Goal: Task Accomplishment & Management: Use online tool/utility

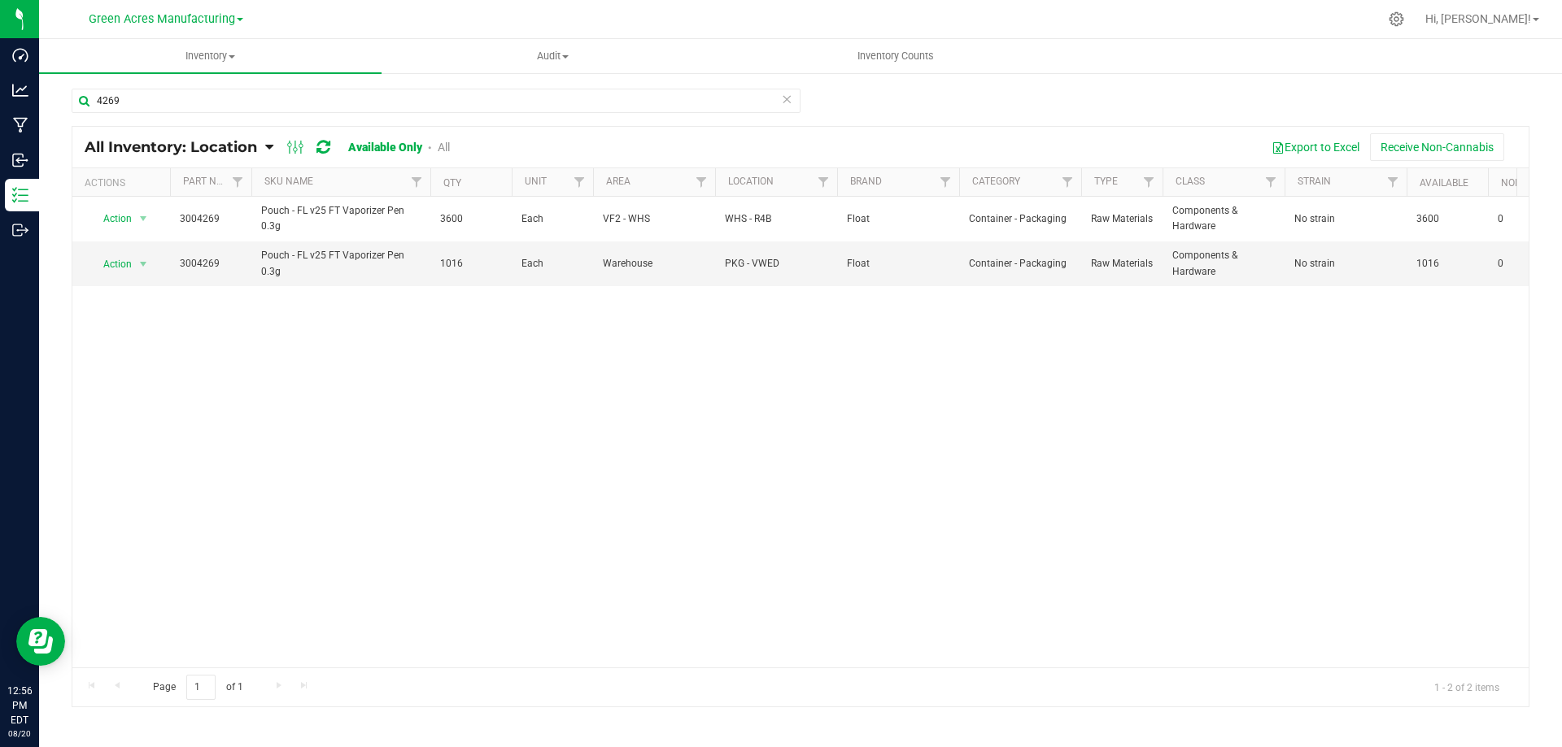
click at [599, 421] on div "Action Action Adjust qty Edit lot numbers Global inventory Locate inventory Pri…" at bounding box center [800, 432] width 1456 height 471
click at [296, 104] on input "4269" at bounding box center [436, 101] width 729 height 24
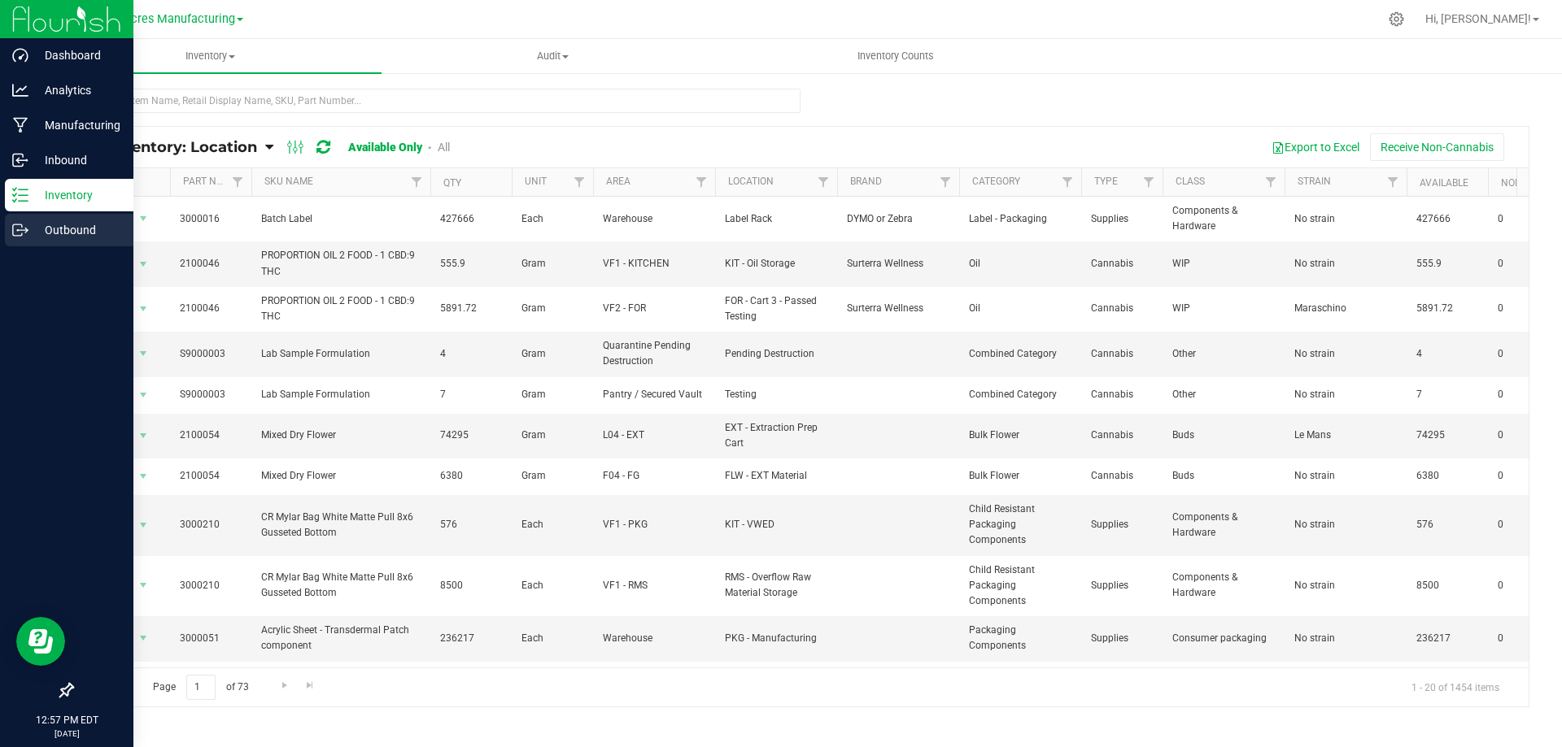
click at [33, 226] on p "Outbound" at bounding box center [77, 230] width 98 height 20
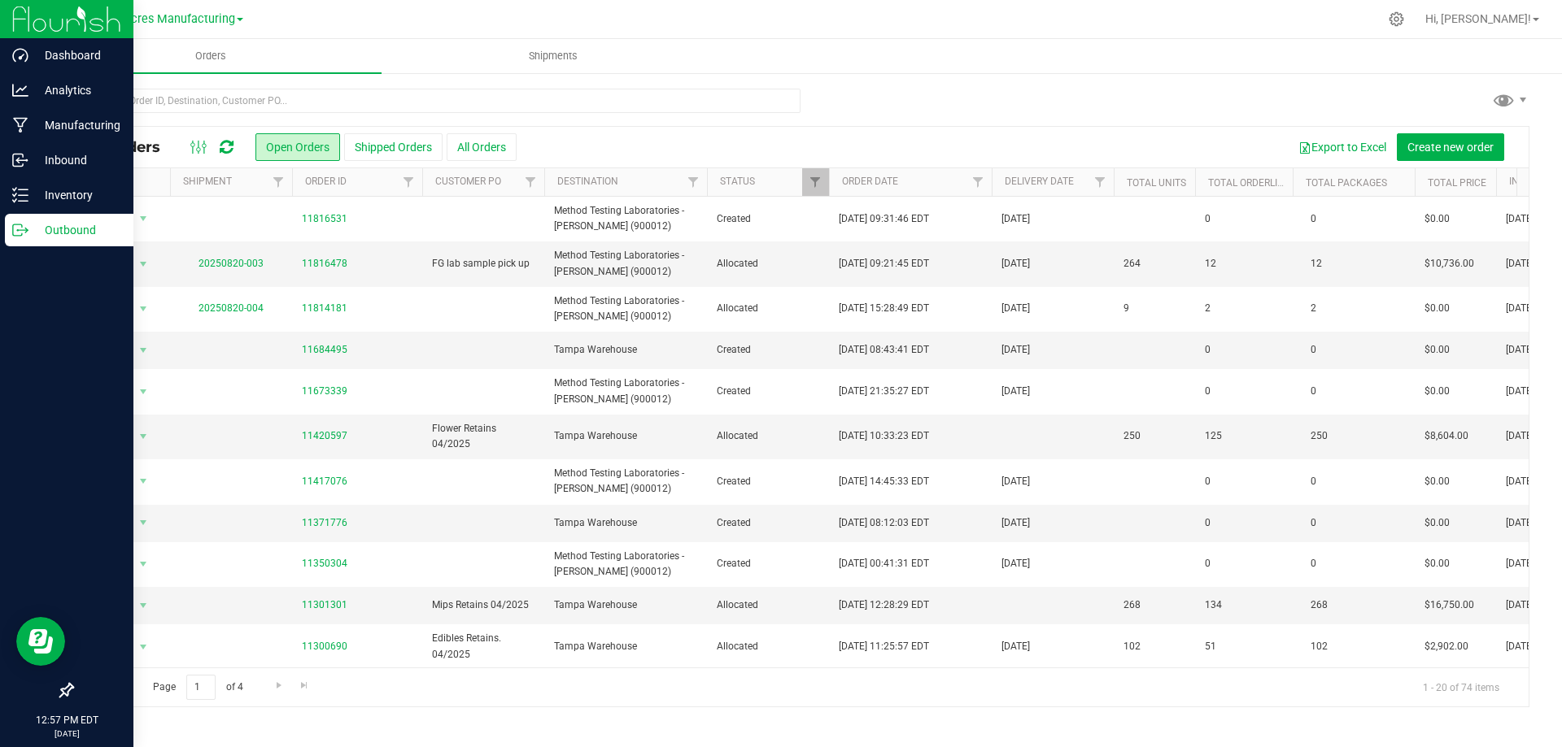
click at [235, 25] on link "Green Acres Manufacturing" at bounding box center [166, 18] width 155 height 15
click at [389, 34] on div at bounding box center [834, 19] width 1087 height 32
click at [231, 16] on span "Green Acres Manufacturing" at bounding box center [162, 19] width 146 height 15
click at [453, 36] on nav "Green Acres Manufacturing Green Acres Cultivation Green Acres Manufacturing [GE…" at bounding box center [800, 19] width 1523 height 39
click at [50, 200] on p "Inventory" at bounding box center [77, 195] width 98 height 20
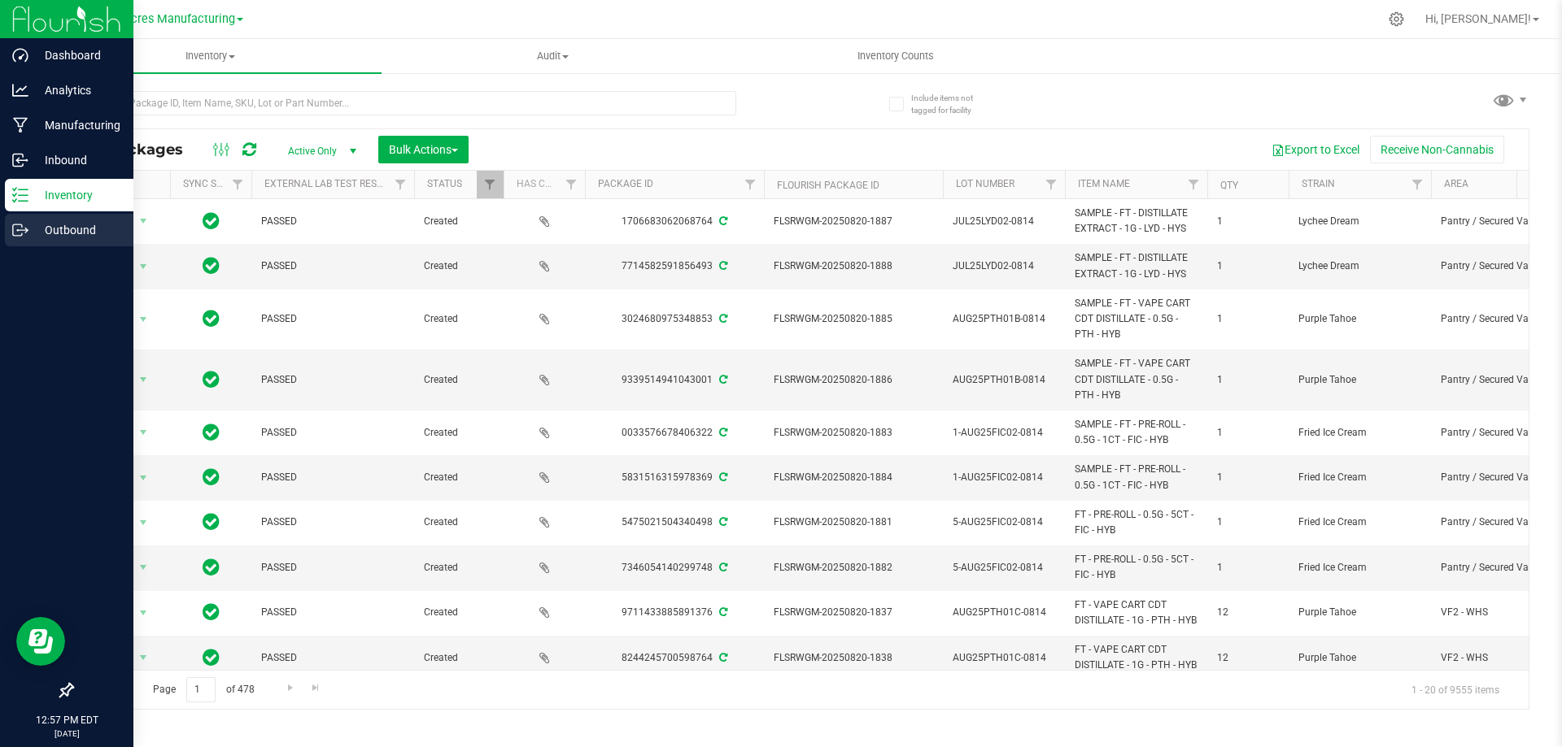
click at [5, 243] on div "Outbound" at bounding box center [69, 230] width 129 height 33
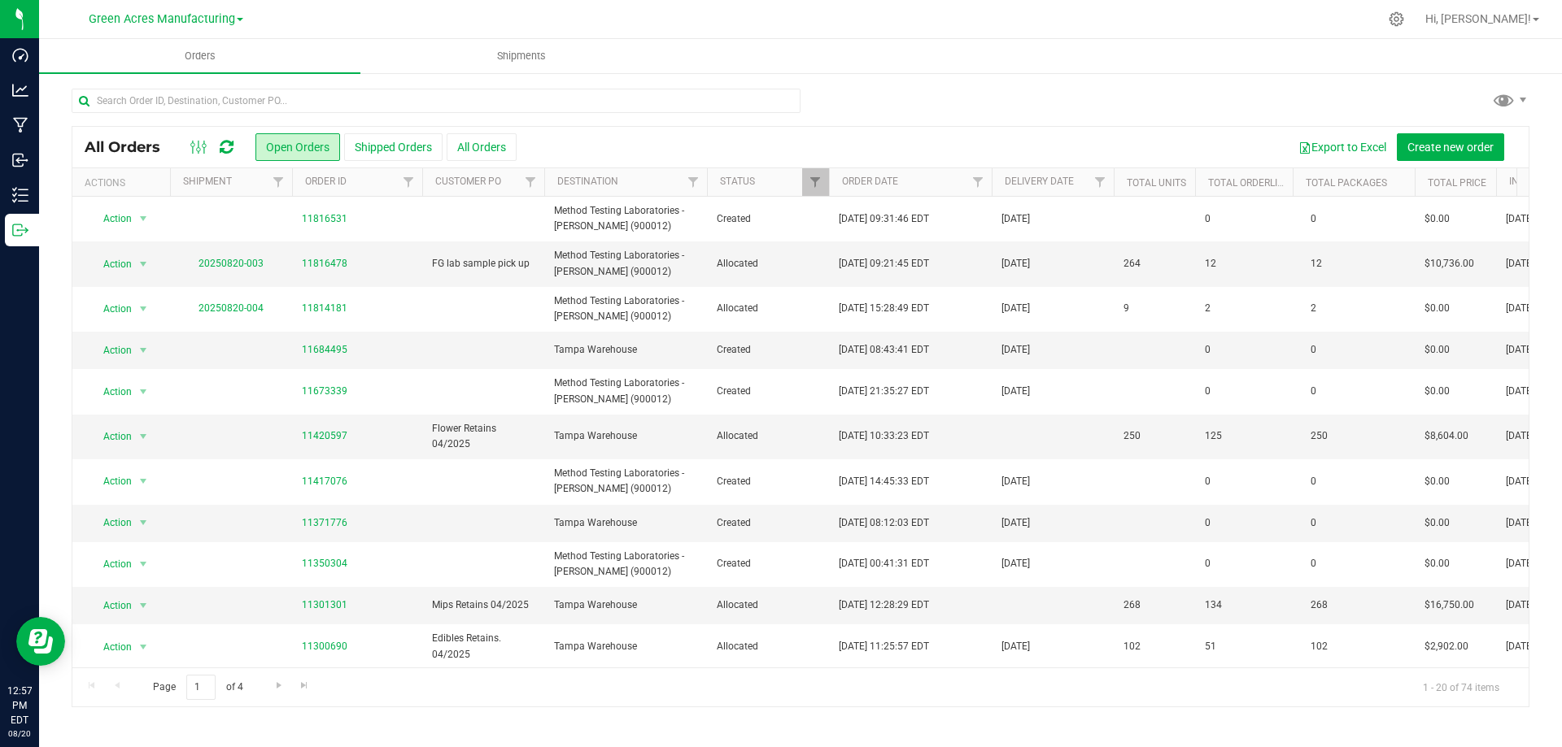
click at [895, 95] on div at bounding box center [801, 107] width 1458 height 37
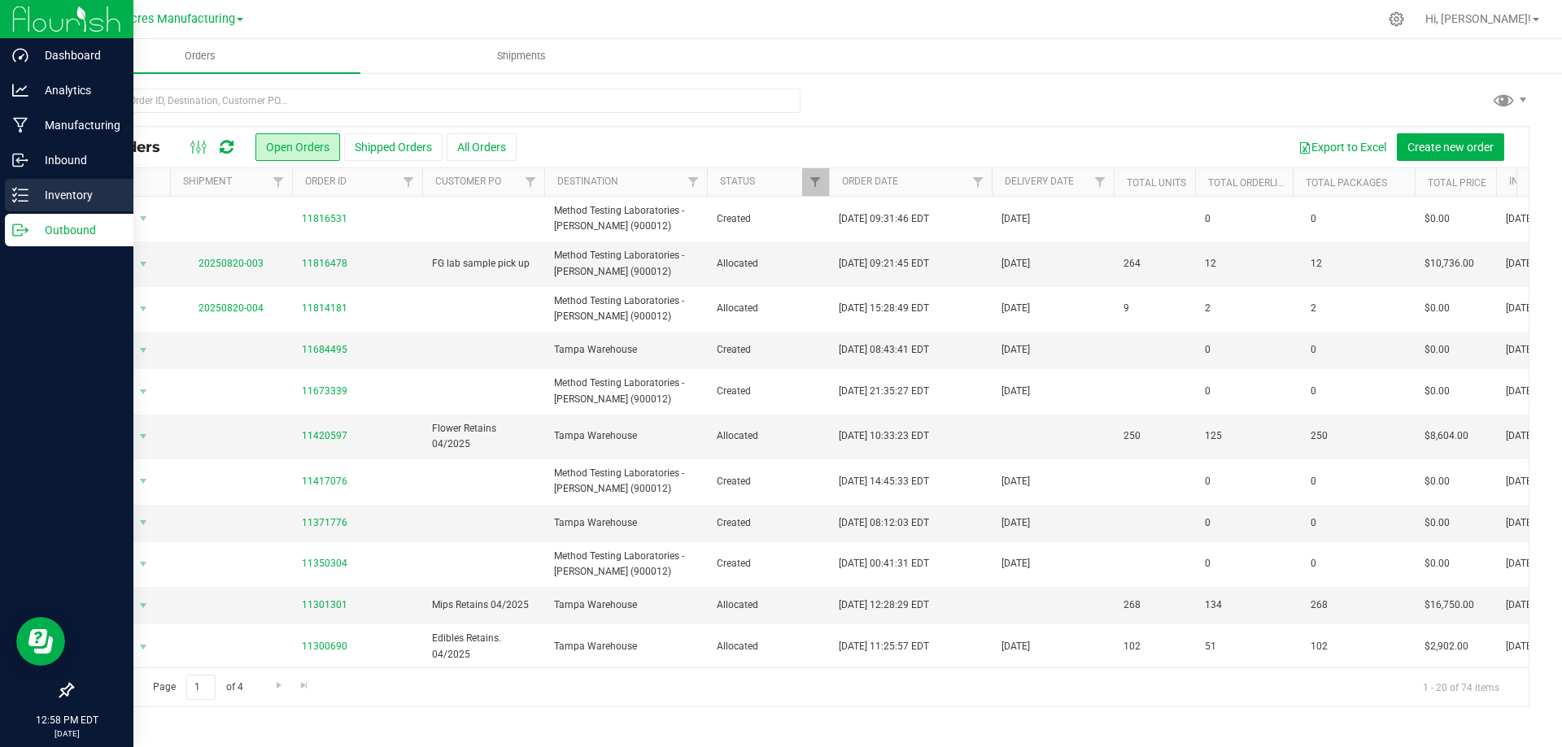
click at [29, 194] on p "Inventory" at bounding box center [77, 195] width 98 height 20
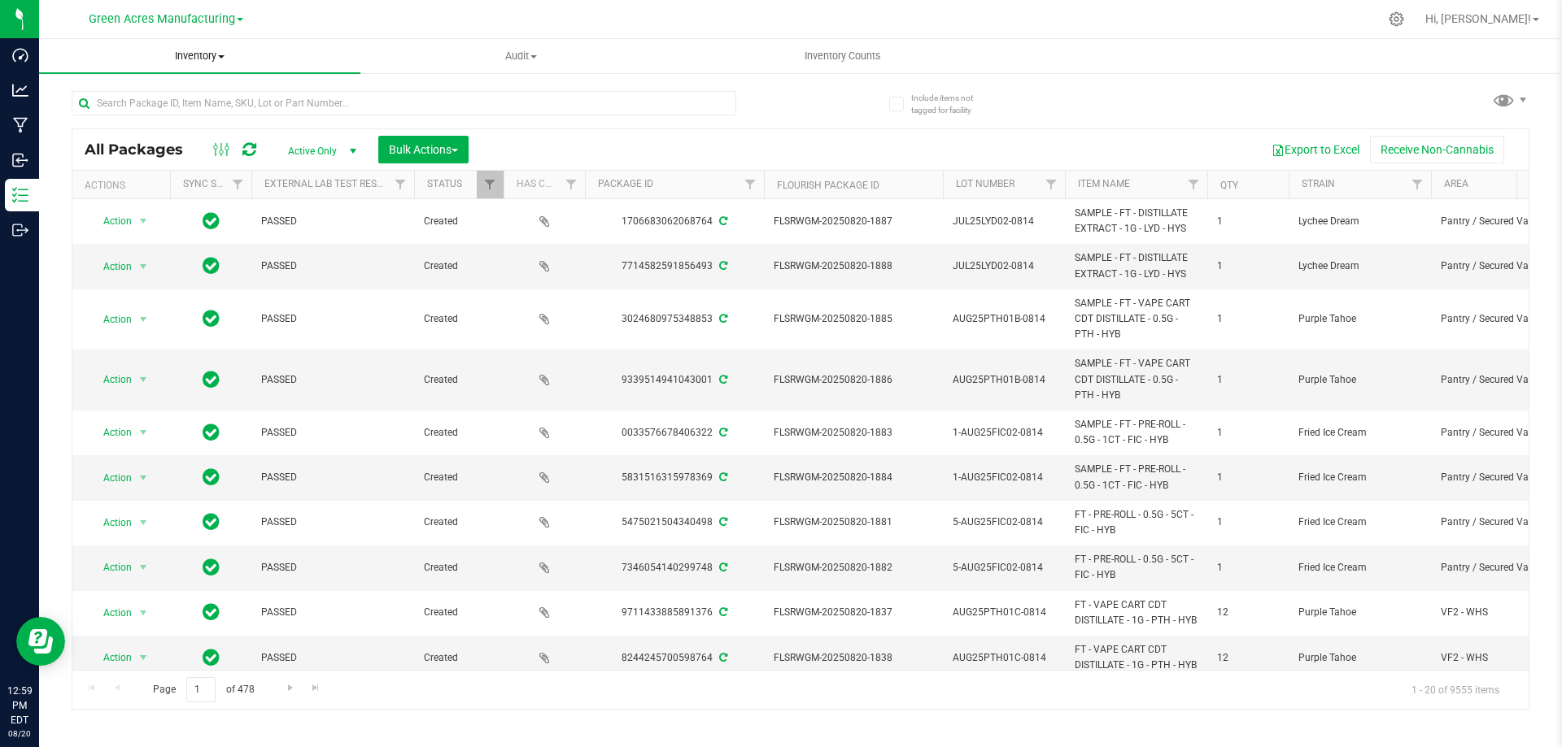
click at [218, 57] on span "Inventory" at bounding box center [199, 56] width 321 height 15
click at [126, 116] on span "All inventory" at bounding box center [94, 118] width 110 height 14
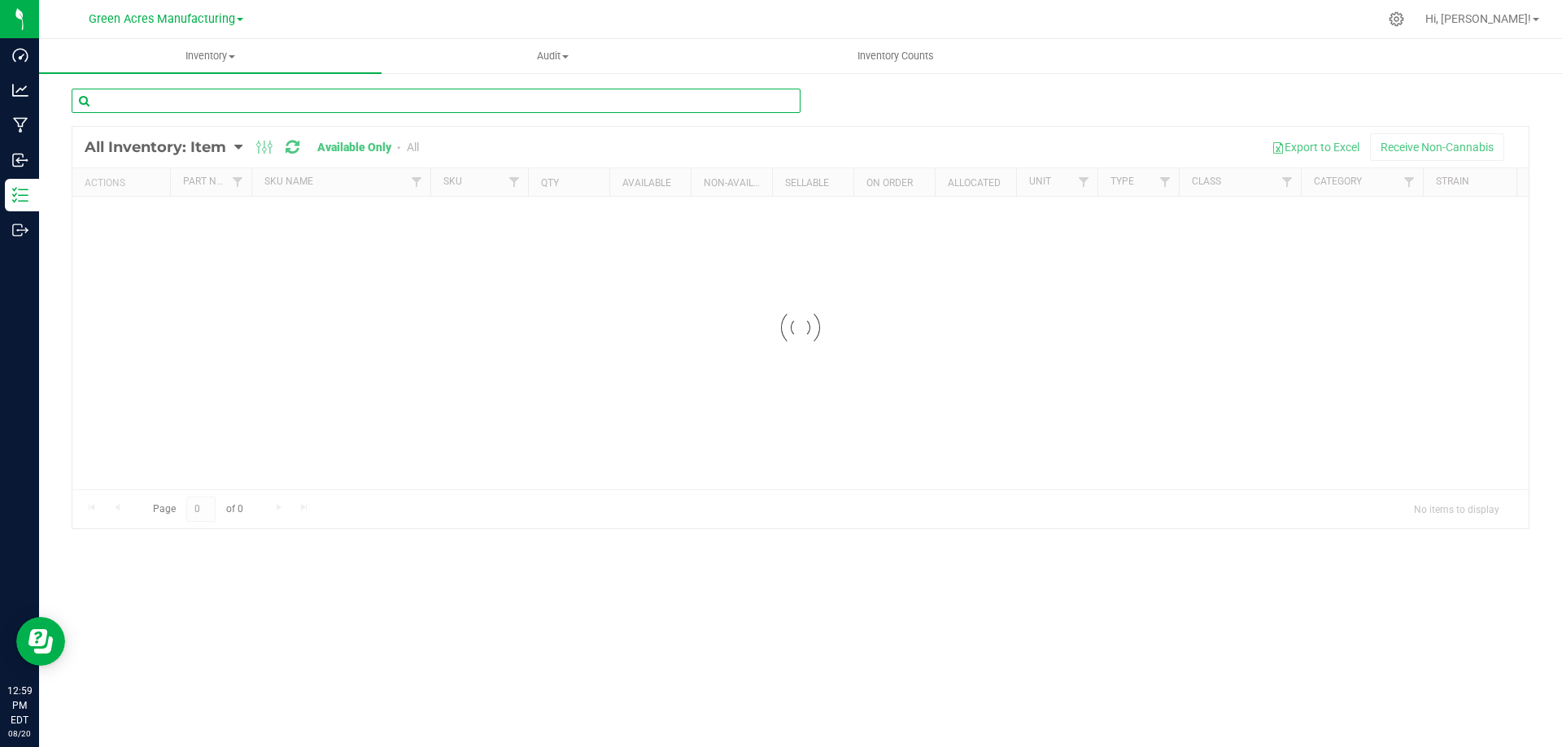
click at [612, 103] on input "text" at bounding box center [436, 101] width 729 height 24
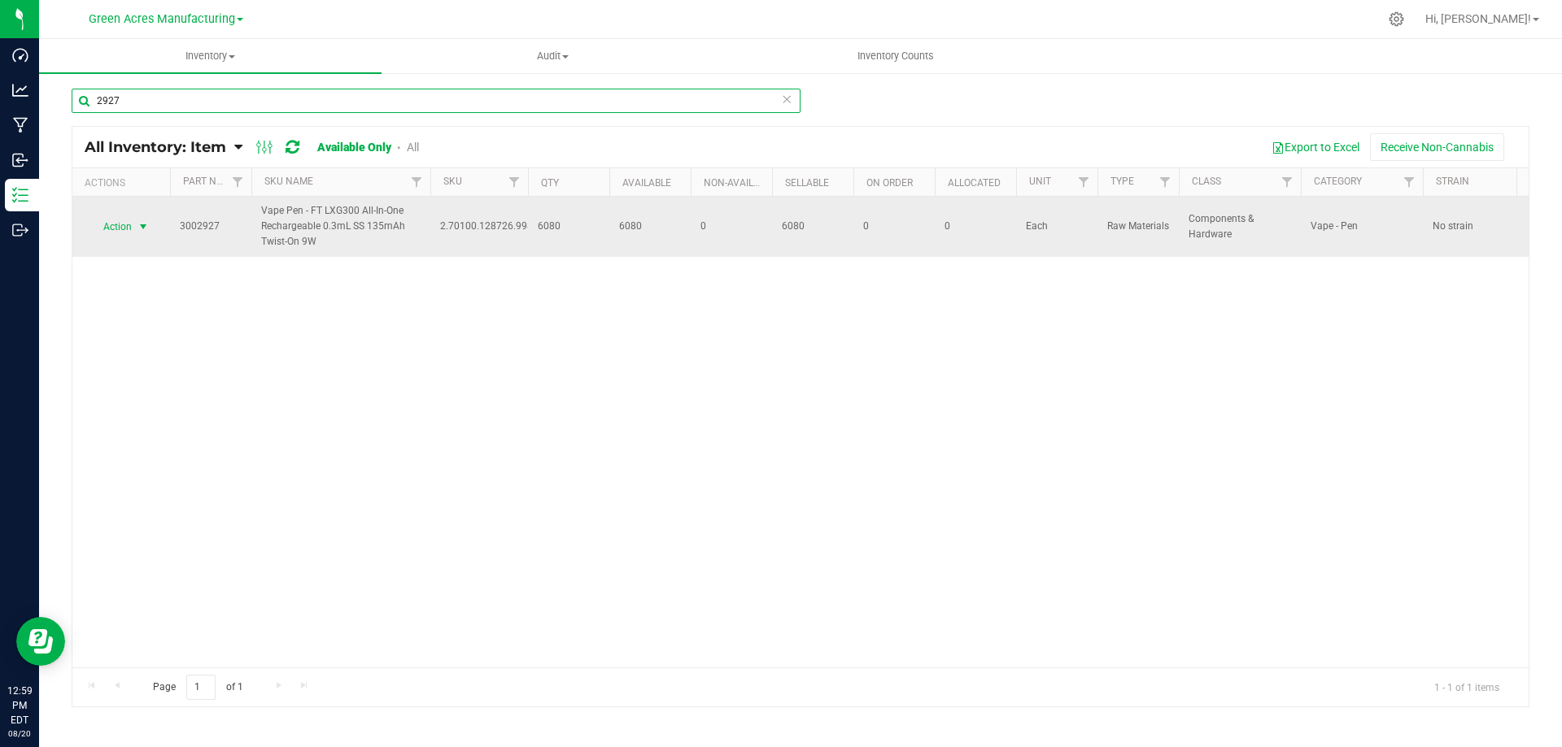
type input "2927"
click at [143, 224] on span "select" at bounding box center [143, 226] width 13 height 13
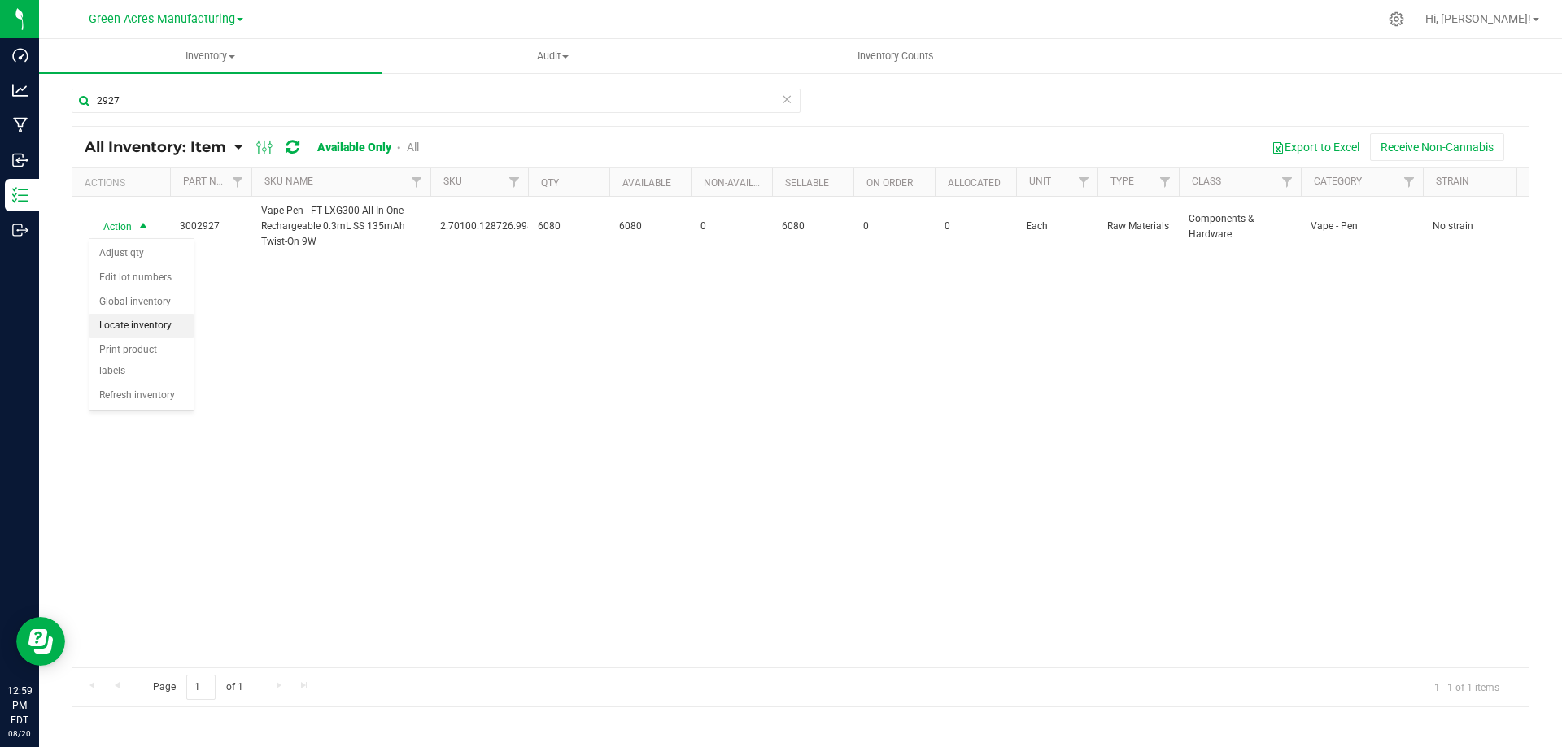
click at [157, 327] on li "Locate inventory" at bounding box center [141, 326] width 104 height 24
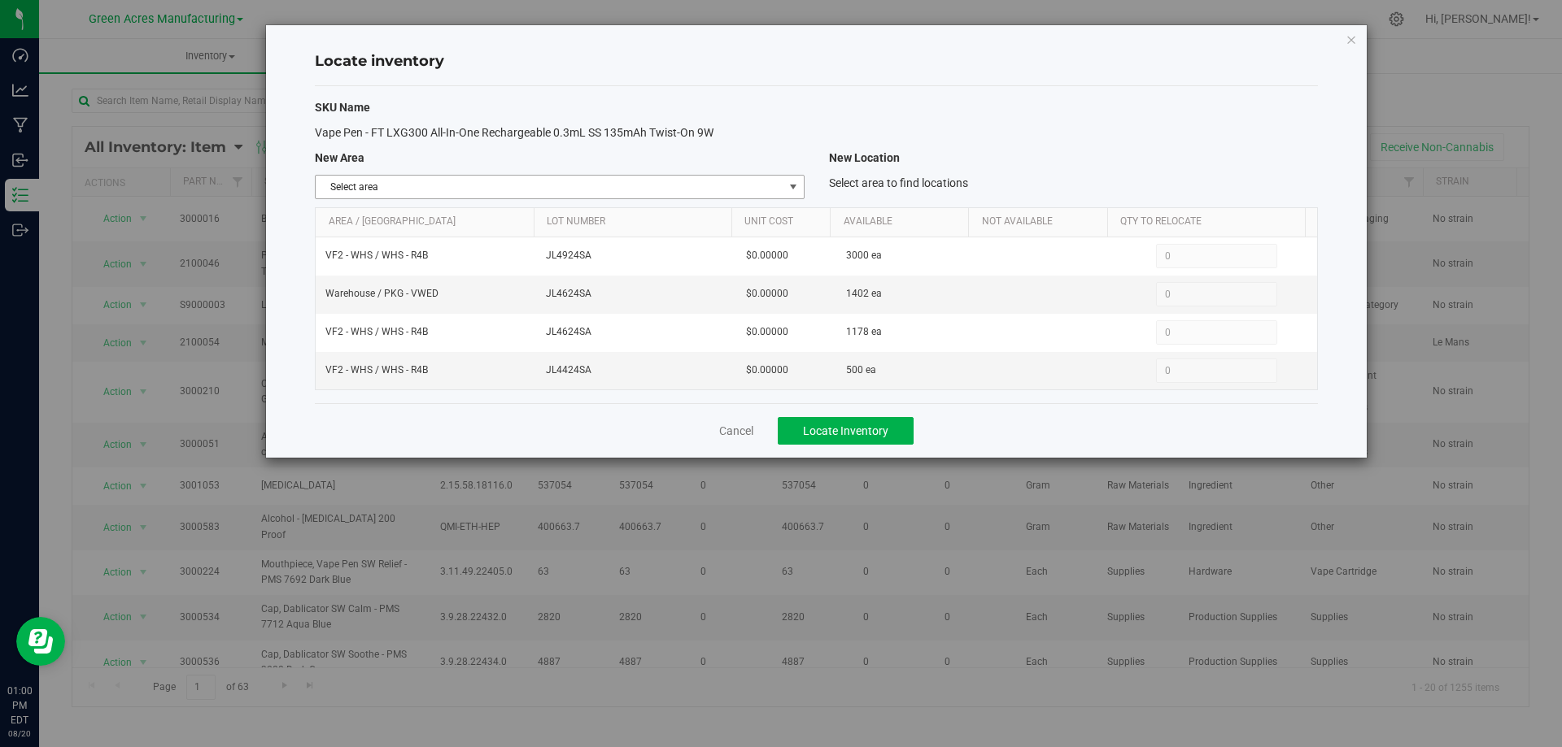
click at [778, 187] on span "Select area" at bounding box center [549, 187] width 467 height 23
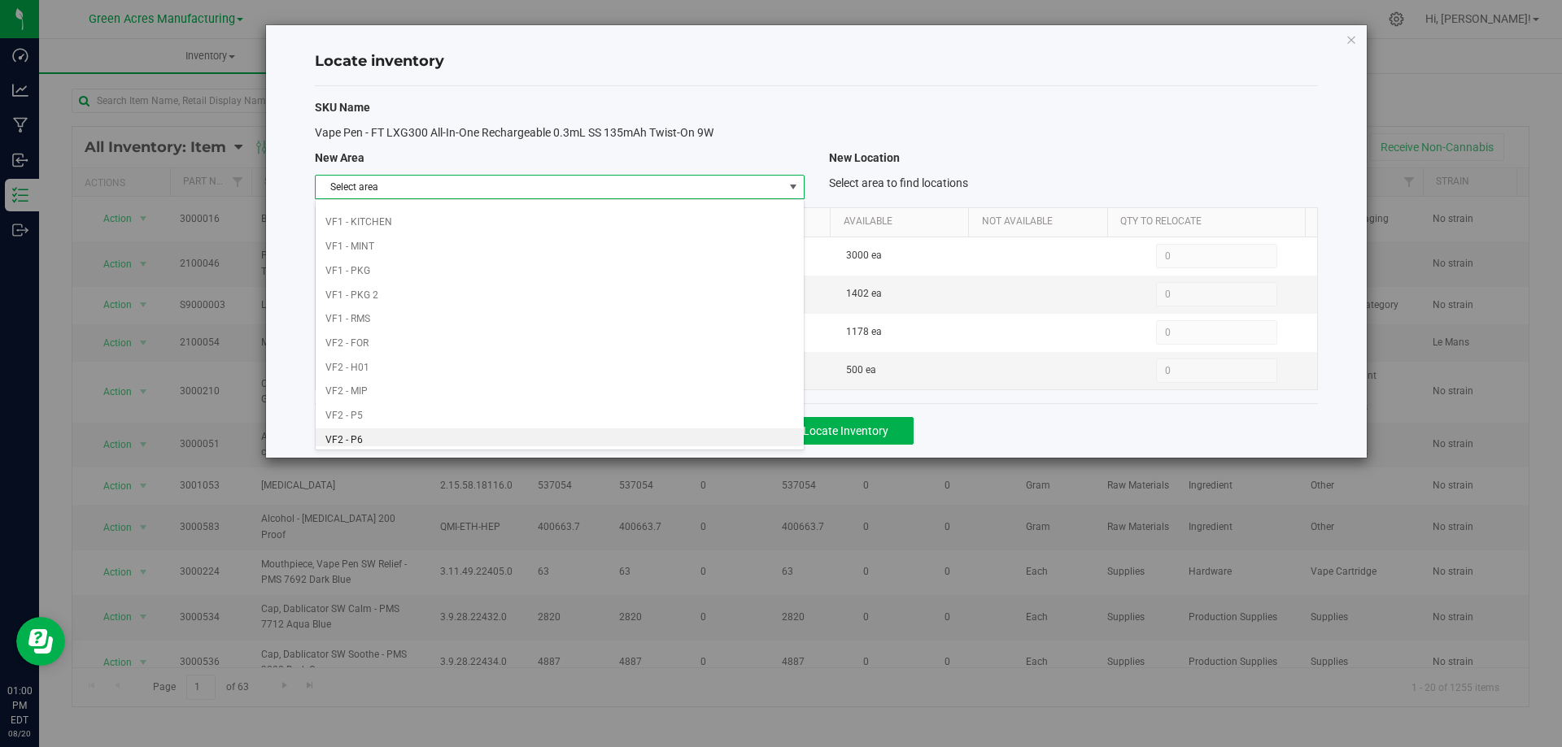
scroll to position [795, 0]
click at [672, 431] on li "Warehouse" at bounding box center [559, 434] width 487 height 24
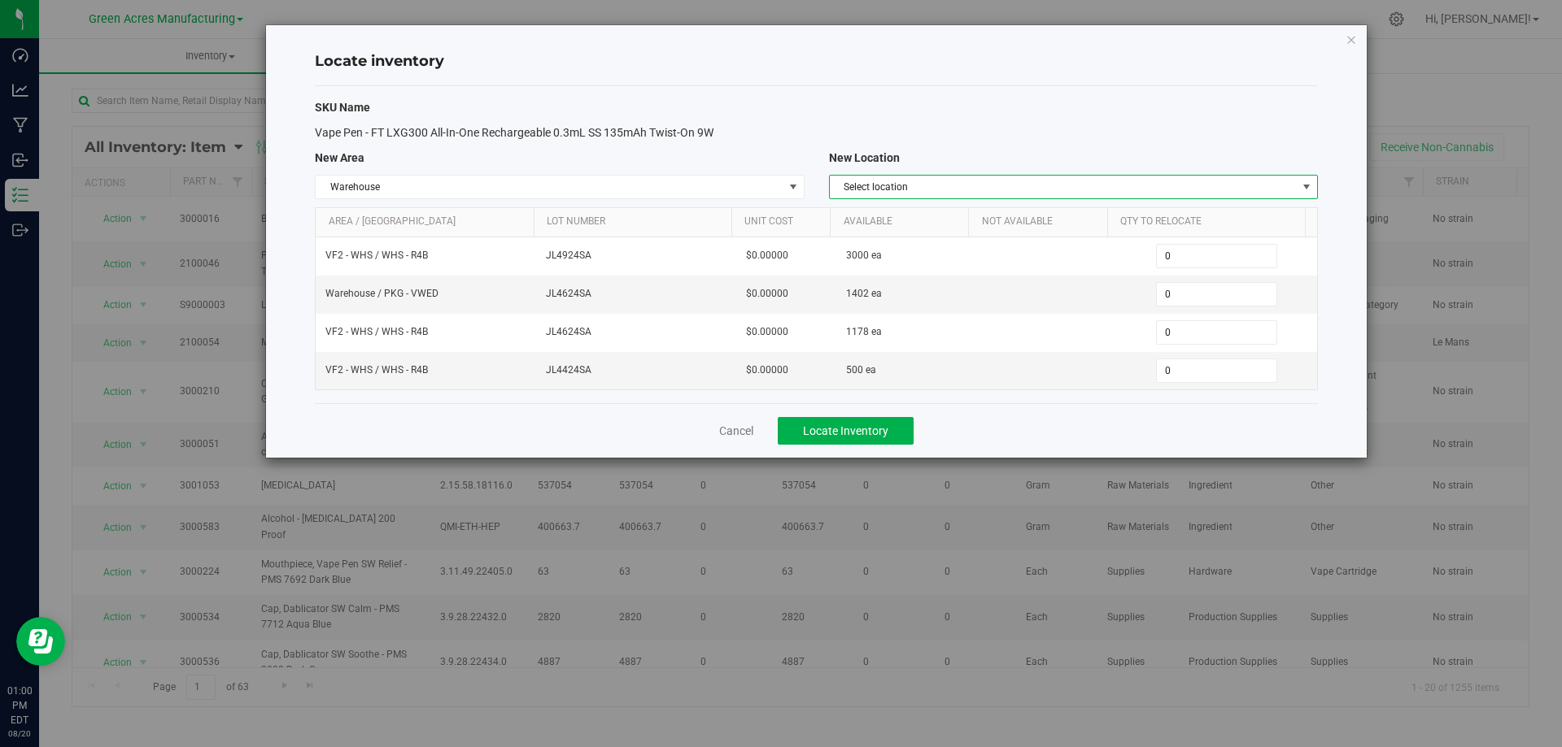
click at [1196, 181] on span "Select location" at bounding box center [1063, 187] width 467 height 23
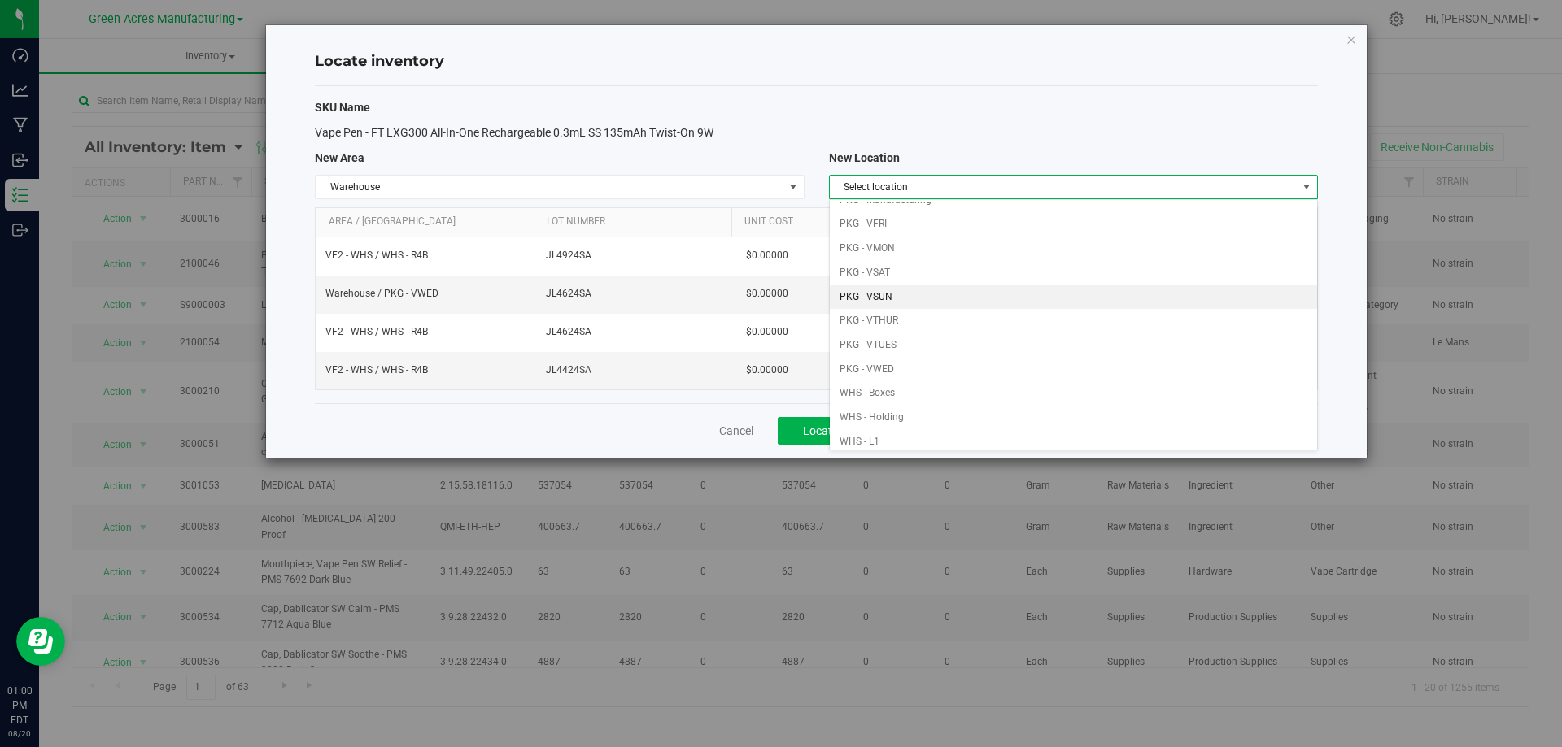
scroll to position [163, 0]
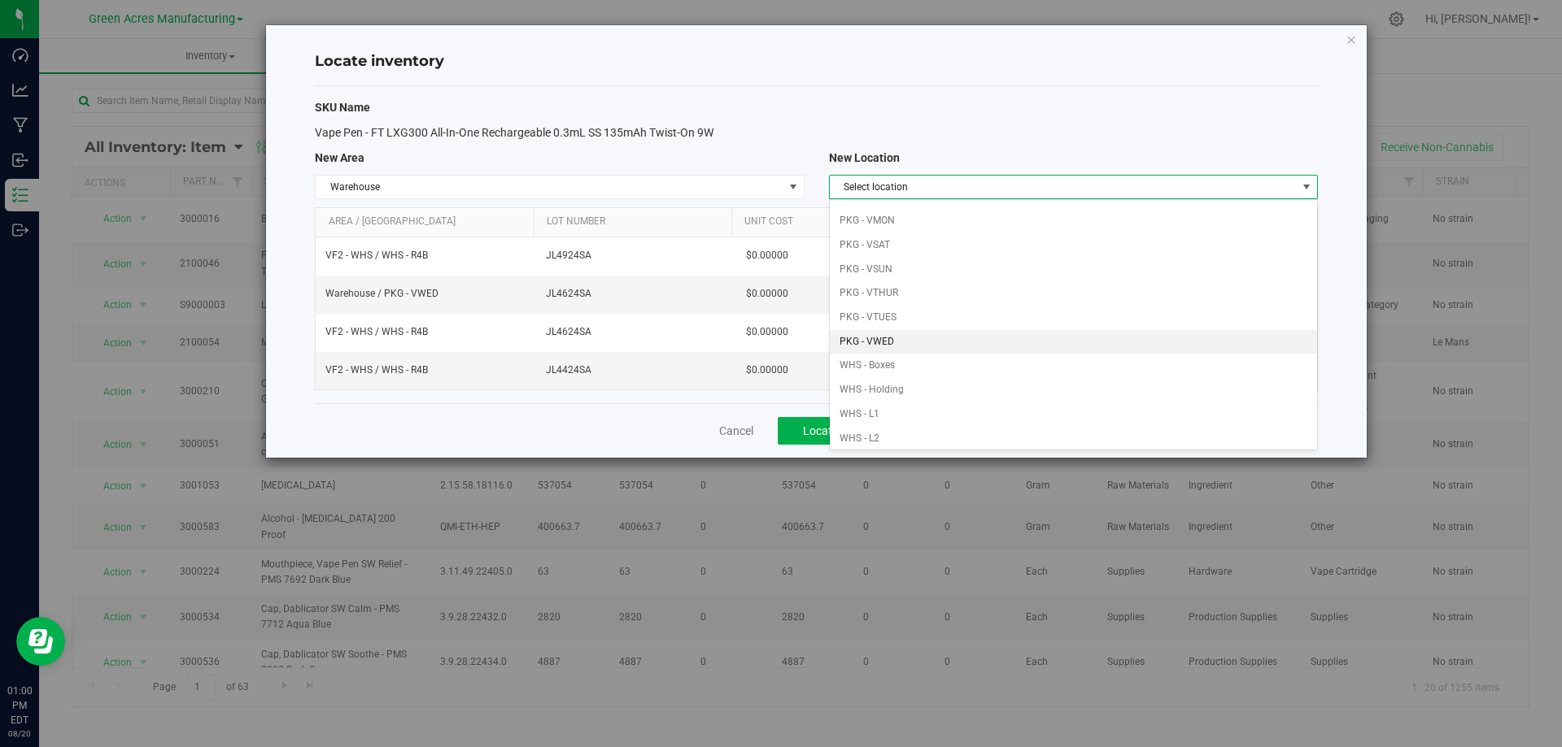
click at [943, 337] on li "PKG - VWED" at bounding box center [1073, 342] width 487 height 24
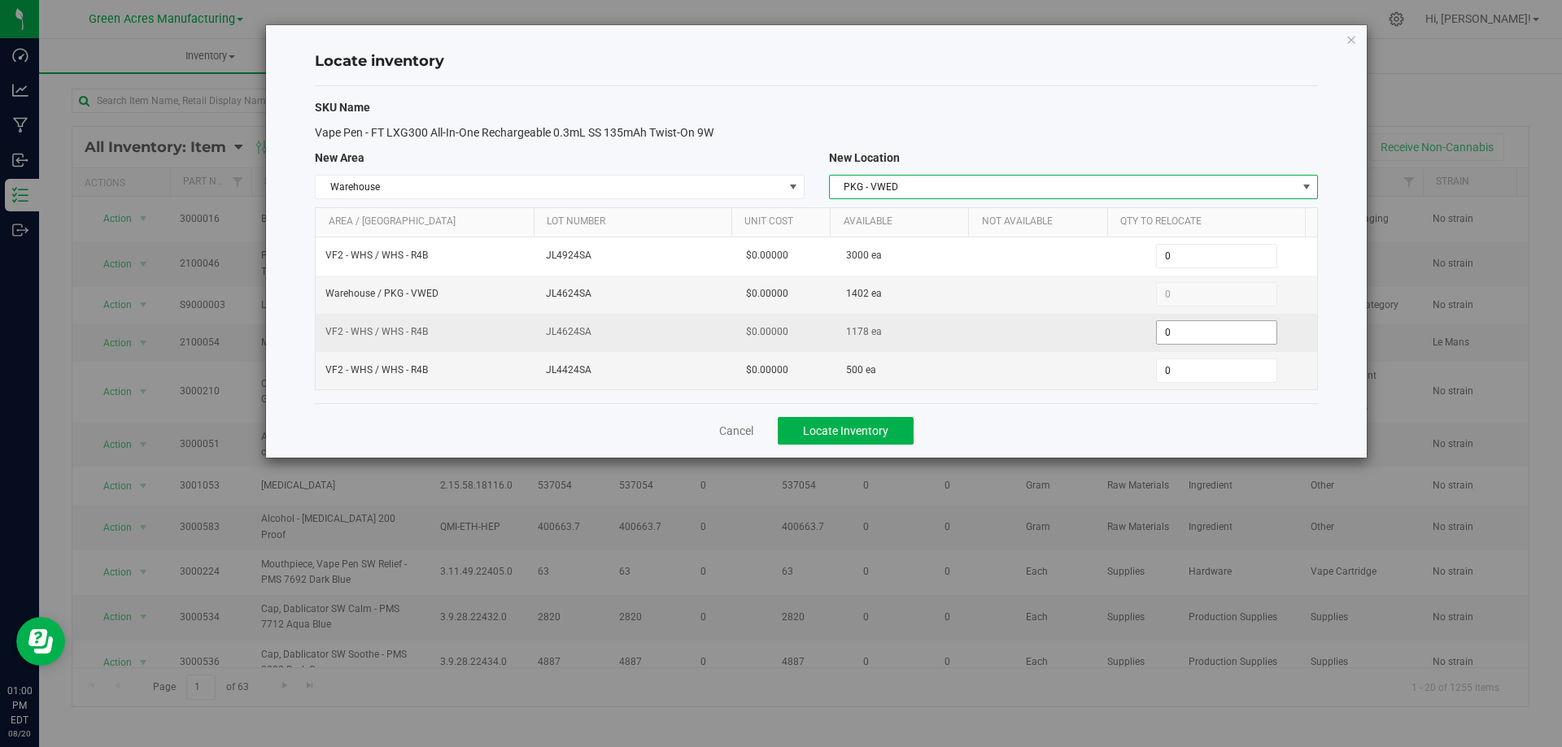
click at [1213, 333] on span "0 0" at bounding box center [1216, 332] width 121 height 24
click at [0, 0] on input "0" at bounding box center [0, 0] width 0 height 0
type input "178"
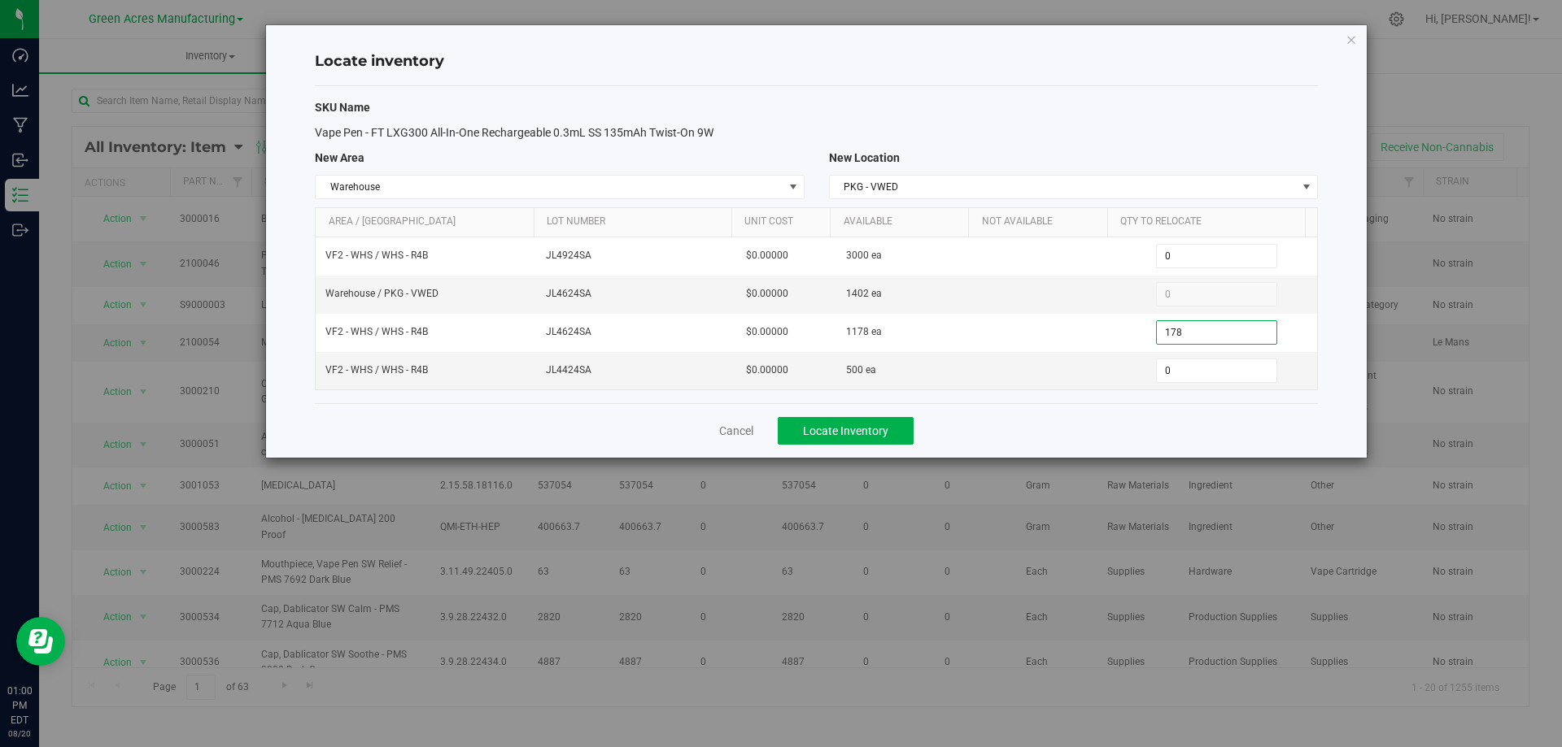
type input "178"
click at [1049, 433] on div "Cancel Locate Inventory" at bounding box center [816, 430] width 1003 height 54
click at [1022, 445] on div "Cancel Locate Inventory" at bounding box center [816, 430] width 1003 height 54
click at [897, 424] on button "Locate Inventory" at bounding box center [846, 431] width 136 height 28
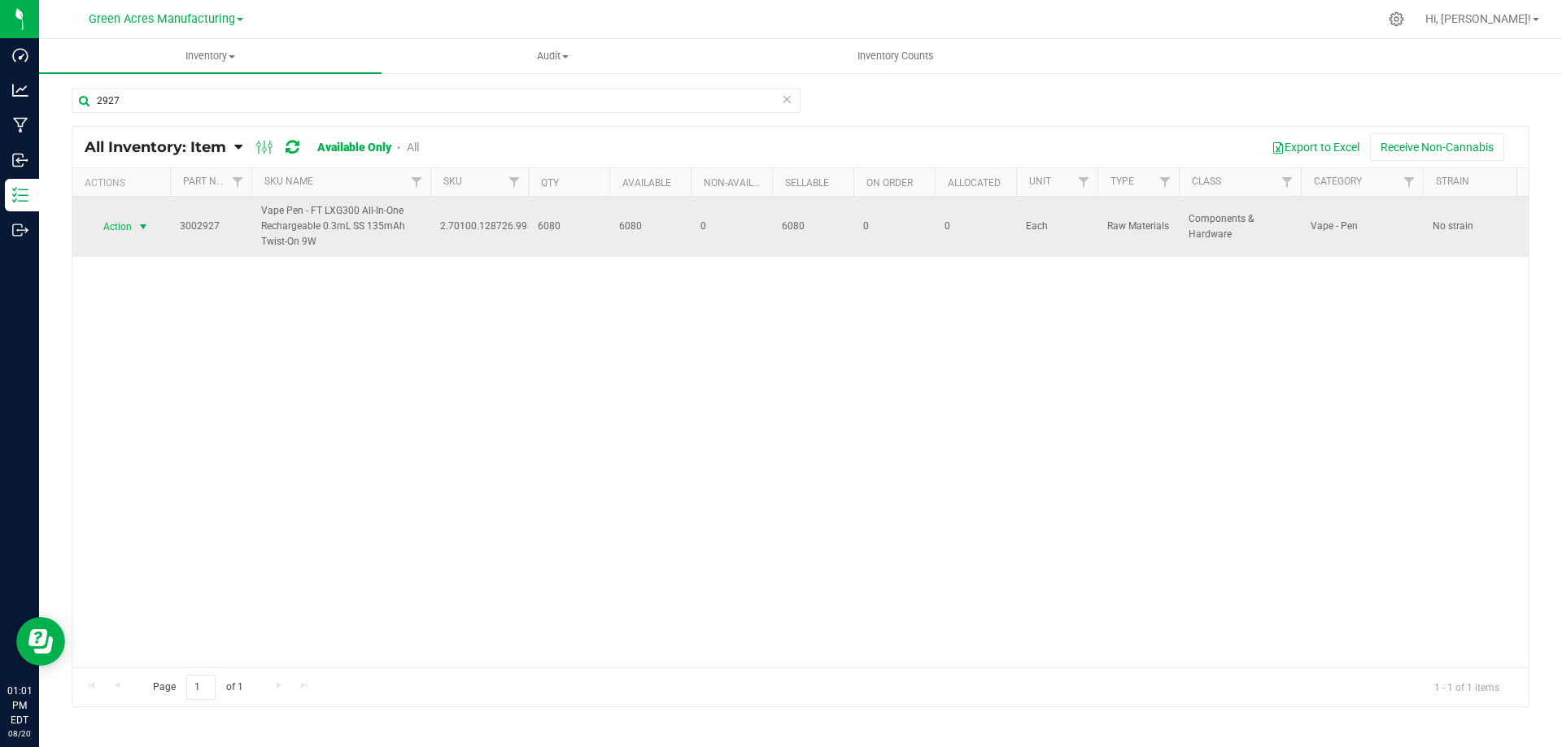
click at [141, 229] on span "select" at bounding box center [143, 226] width 13 height 13
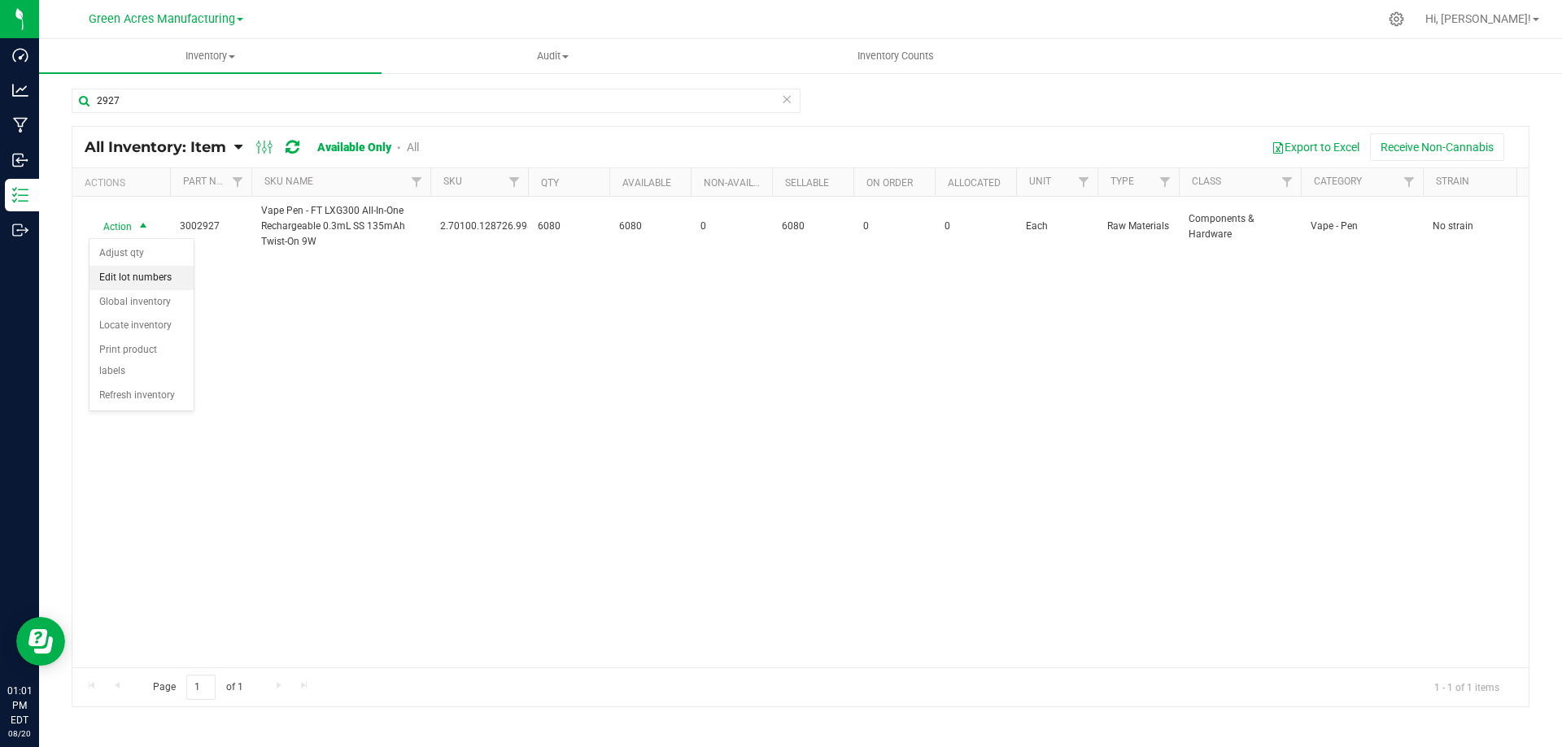
drag, startPoint x: 161, startPoint y: 280, endPoint x: 176, endPoint y: 268, distance: 18.5
click at [161, 279] on li "Edit lot numbers" at bounding box center [141, 278] width 104 height 24
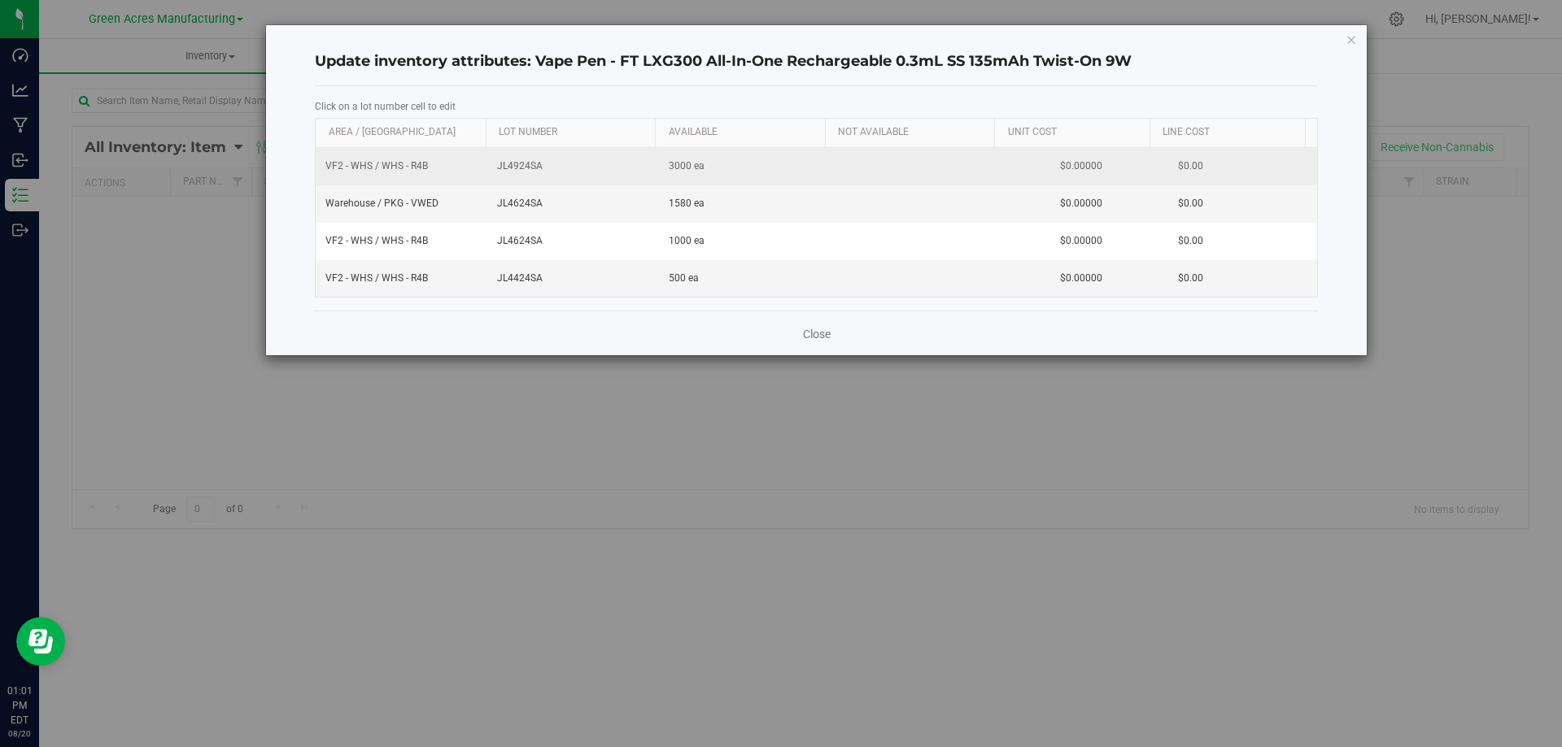
click at [517, 166] on span "JL4924SA" at bounding box center [573, 166] width 152 height 15
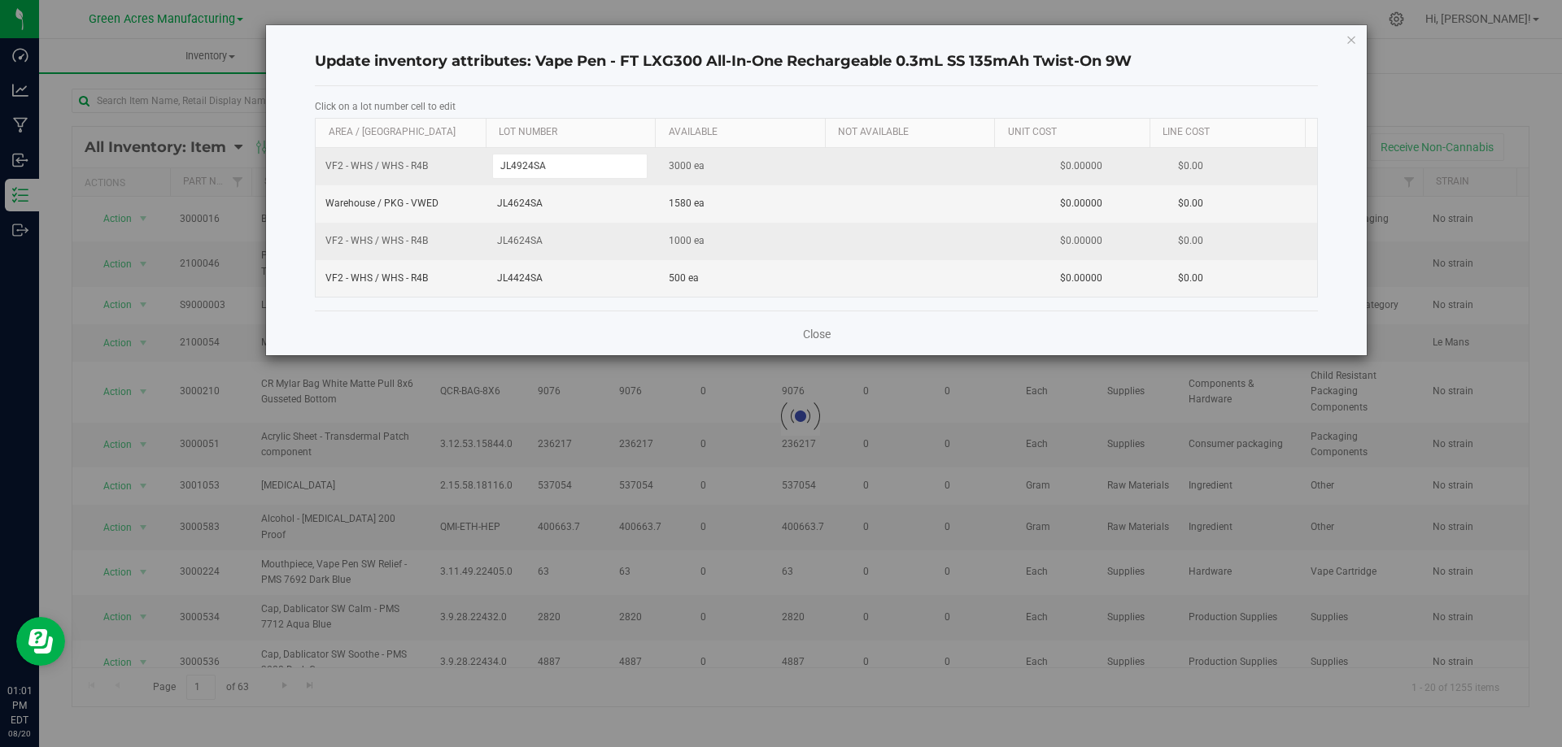
click at [525, 242] on span "JL4624SA" at bounding box center [573, 240] width 152 height 15
click at [515, 203] on span "JL4624SA" at bounding box center [573, 203] width 152 height 15
click at [518, 242] on span "JL4624SA" at bounding box center [573, 240] width 152 height 15
click at [518, 242] on input "JL4624SA" at bounding box center [569, 241] width 155 height 25
click at [519, 242] on input "JL4624SA" at bounding box center [569, 241] width 155 height 25
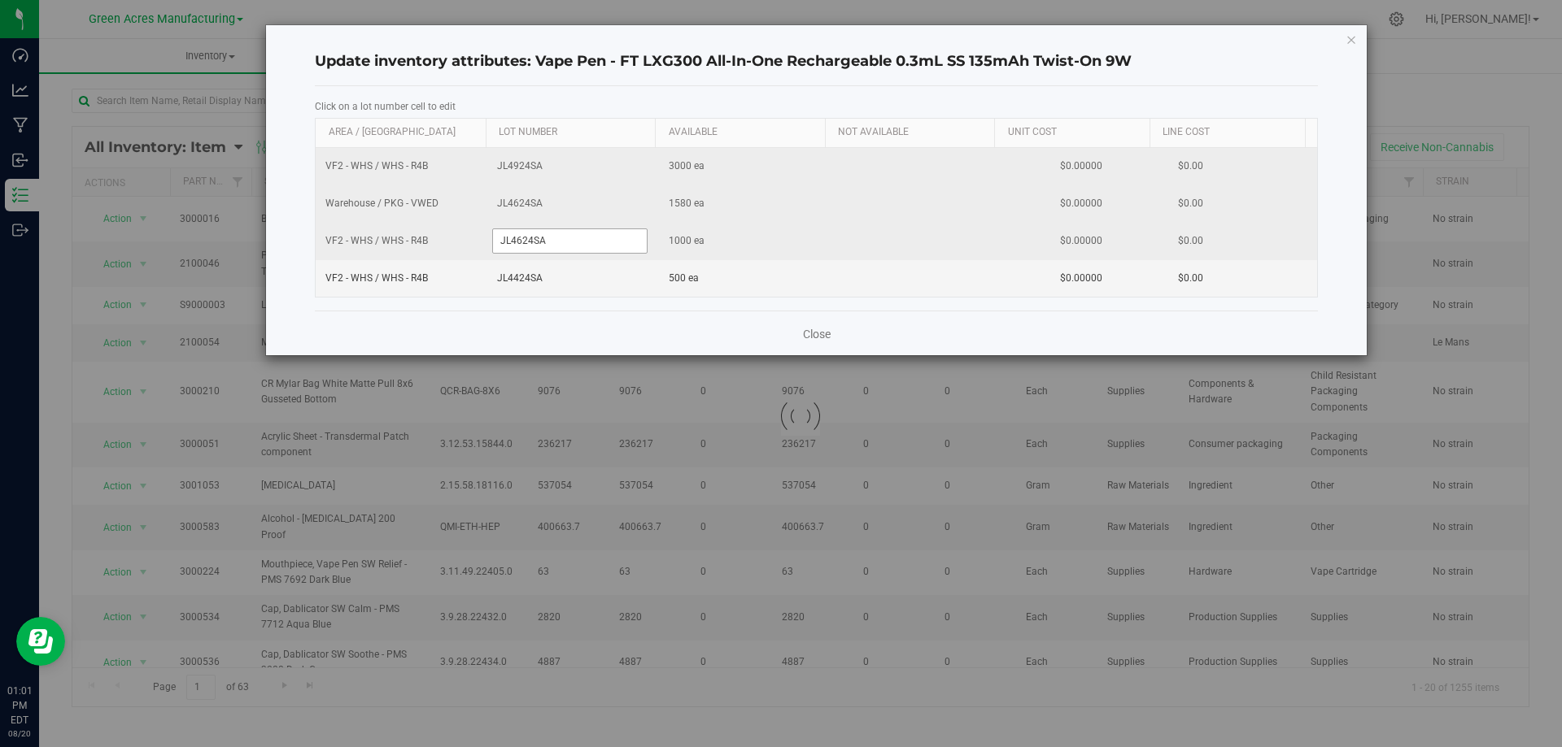
click at [519, 242] on input "JL4624SA" at bounding box center [569, 241] width 155 height 25
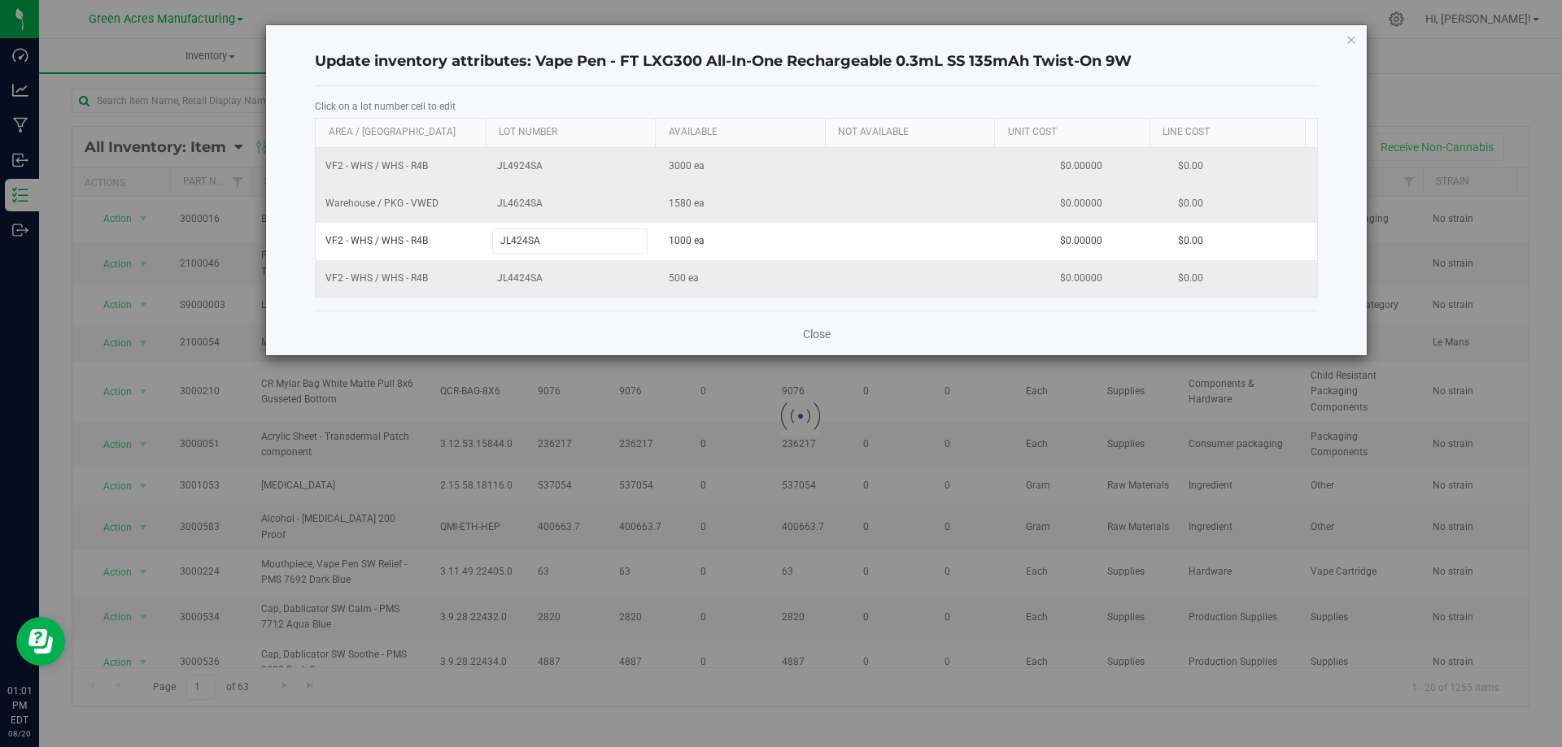
type input "JL4824SA"
click at [631, 324] on div "Close" at bounding box center [816, 333] width 1003 height 44
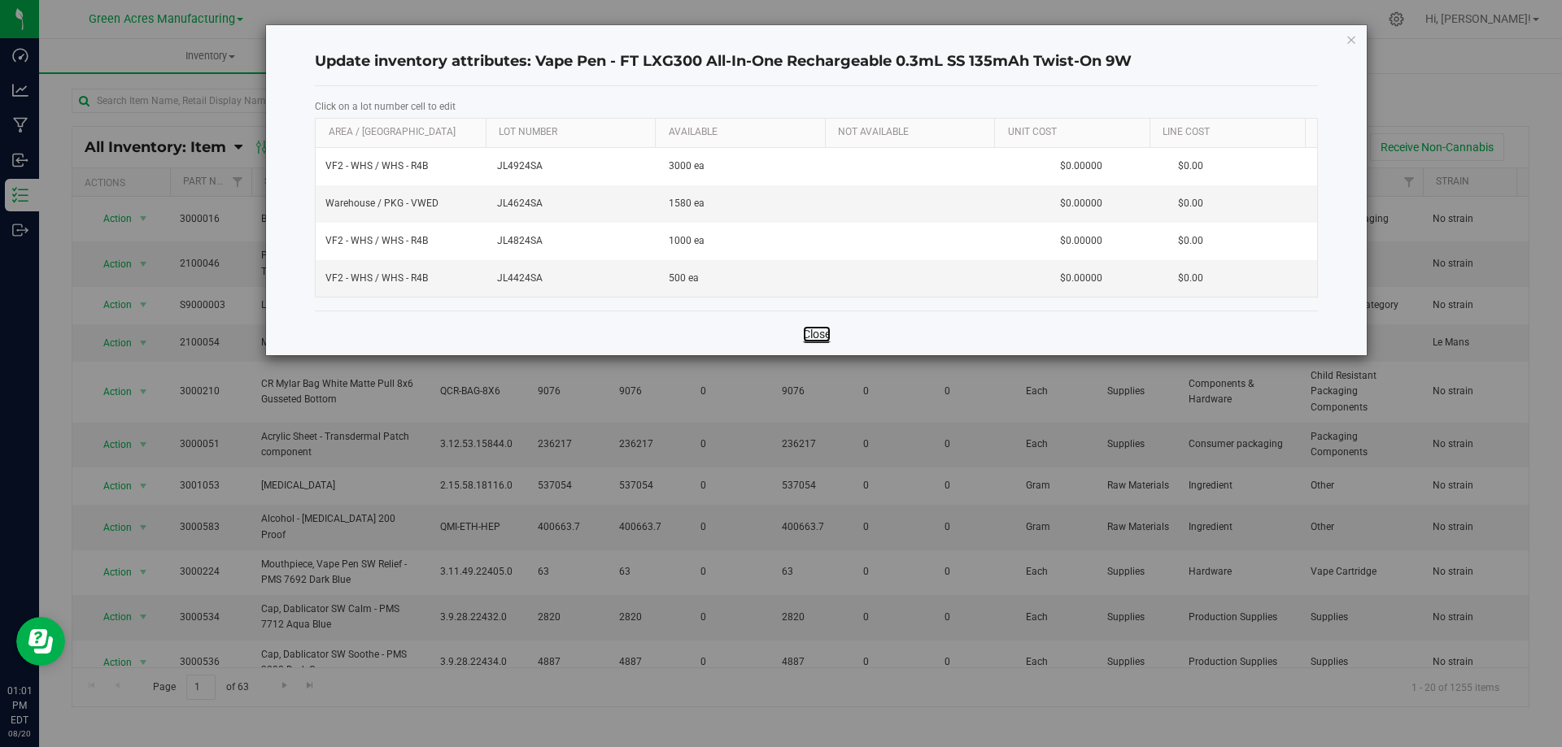
click at [806, 333] on link "Close" at bounding box center [817, 334] width 28 height 16
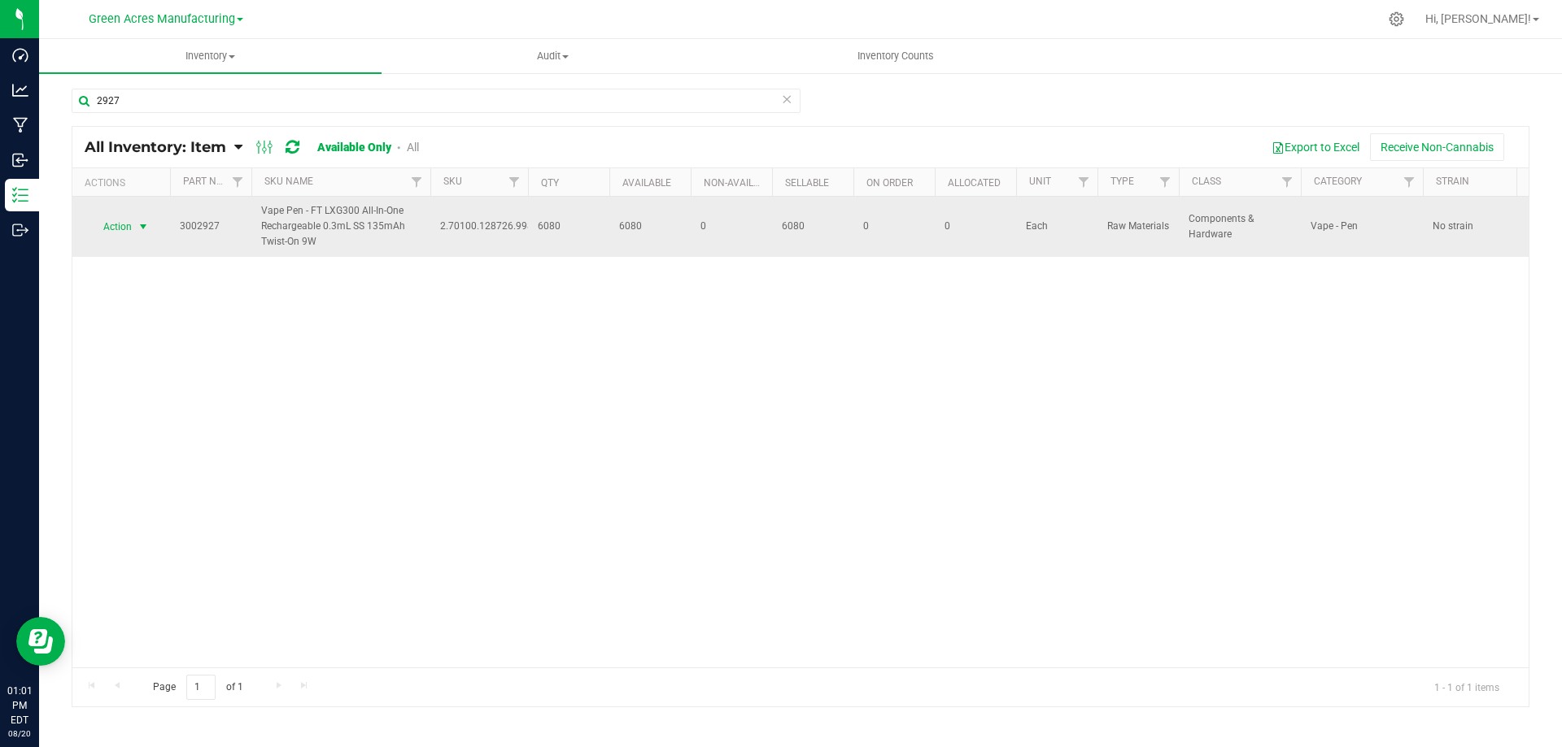
click at [136, 229] on span "select" at bounding box center [143, 227] width 20 height 23
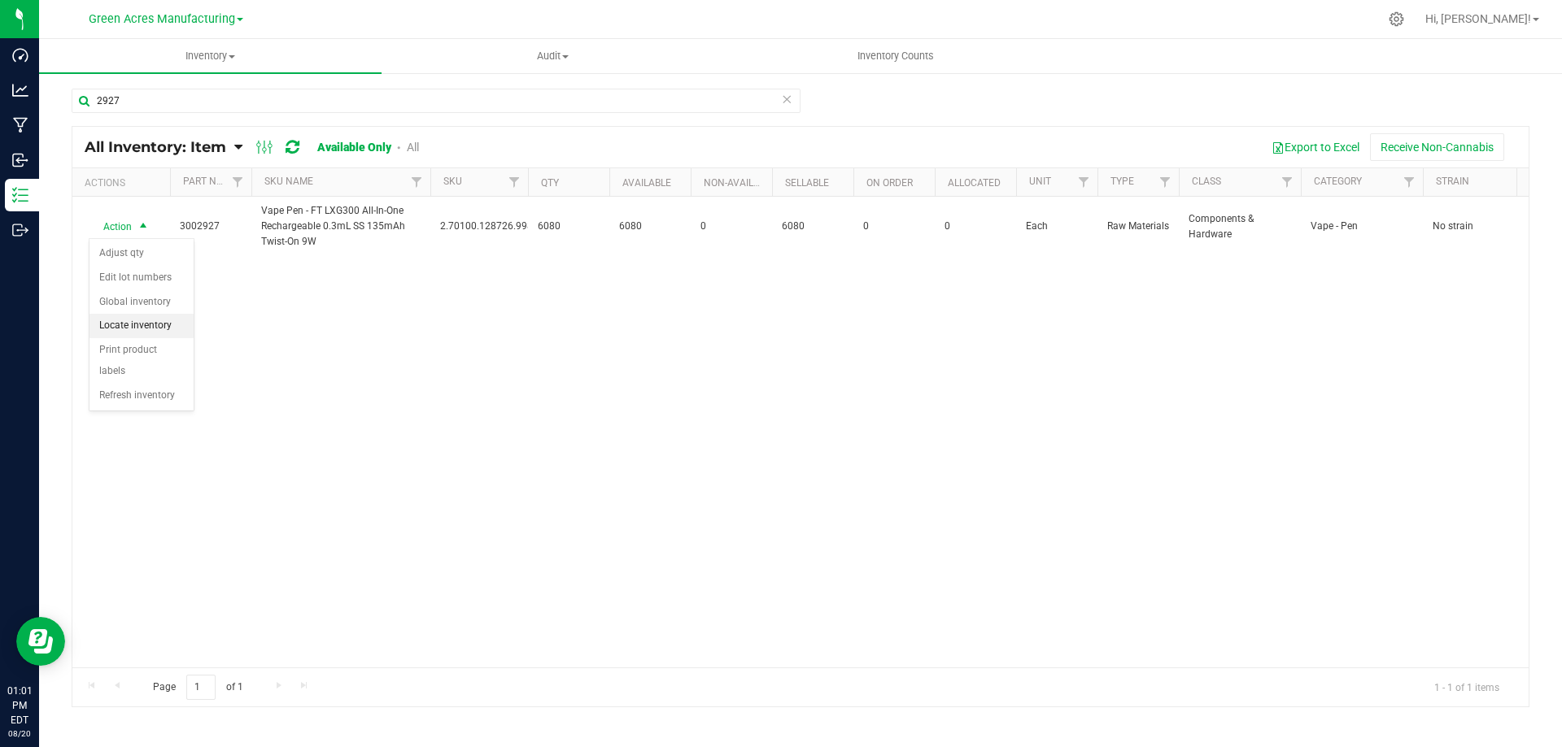
click at [168, 330] on li "Locate inventory" at bounding box center [141, 326] width 104 height 24
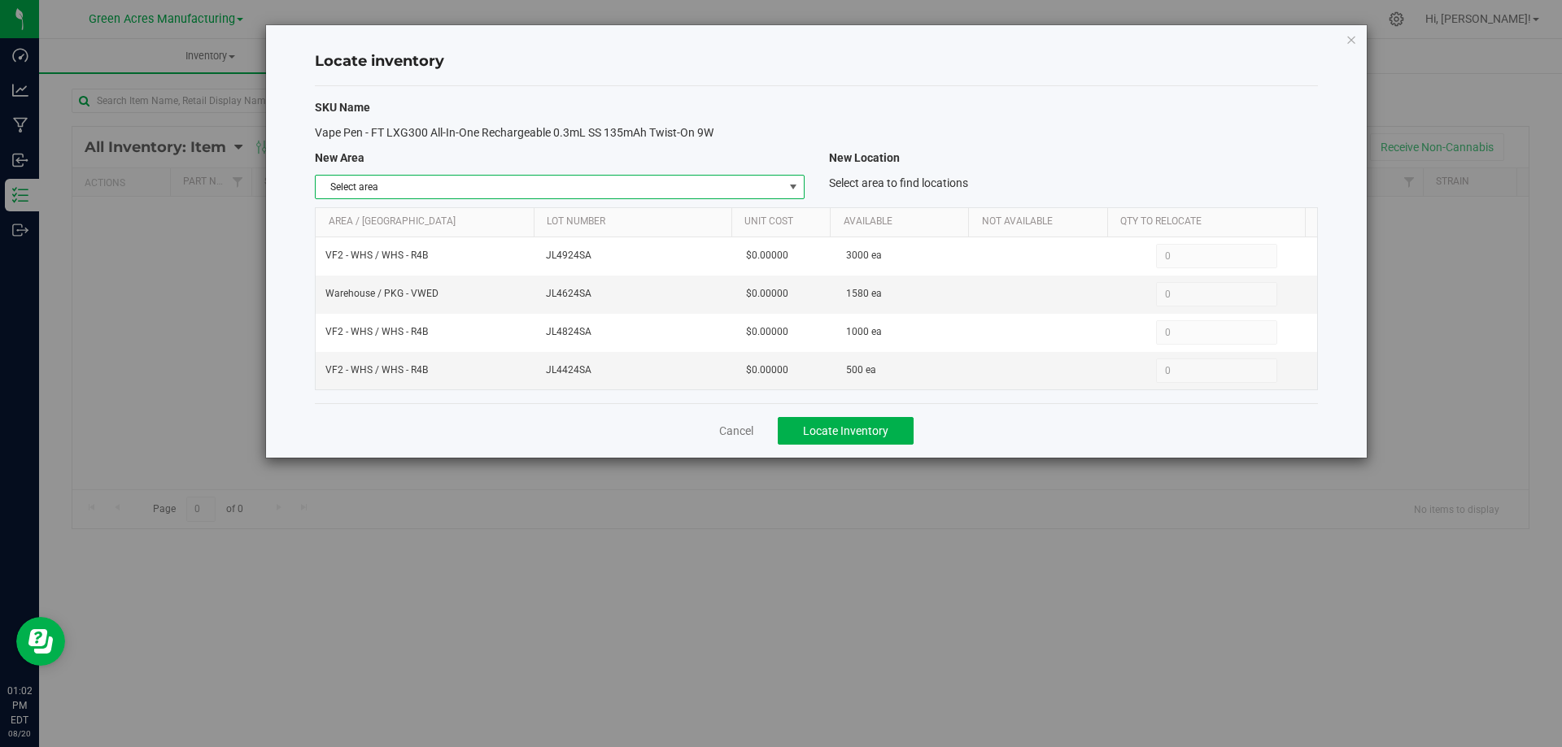
click at [787, 190] on span "select" at bounding box center [793, 187] width 13 height 13
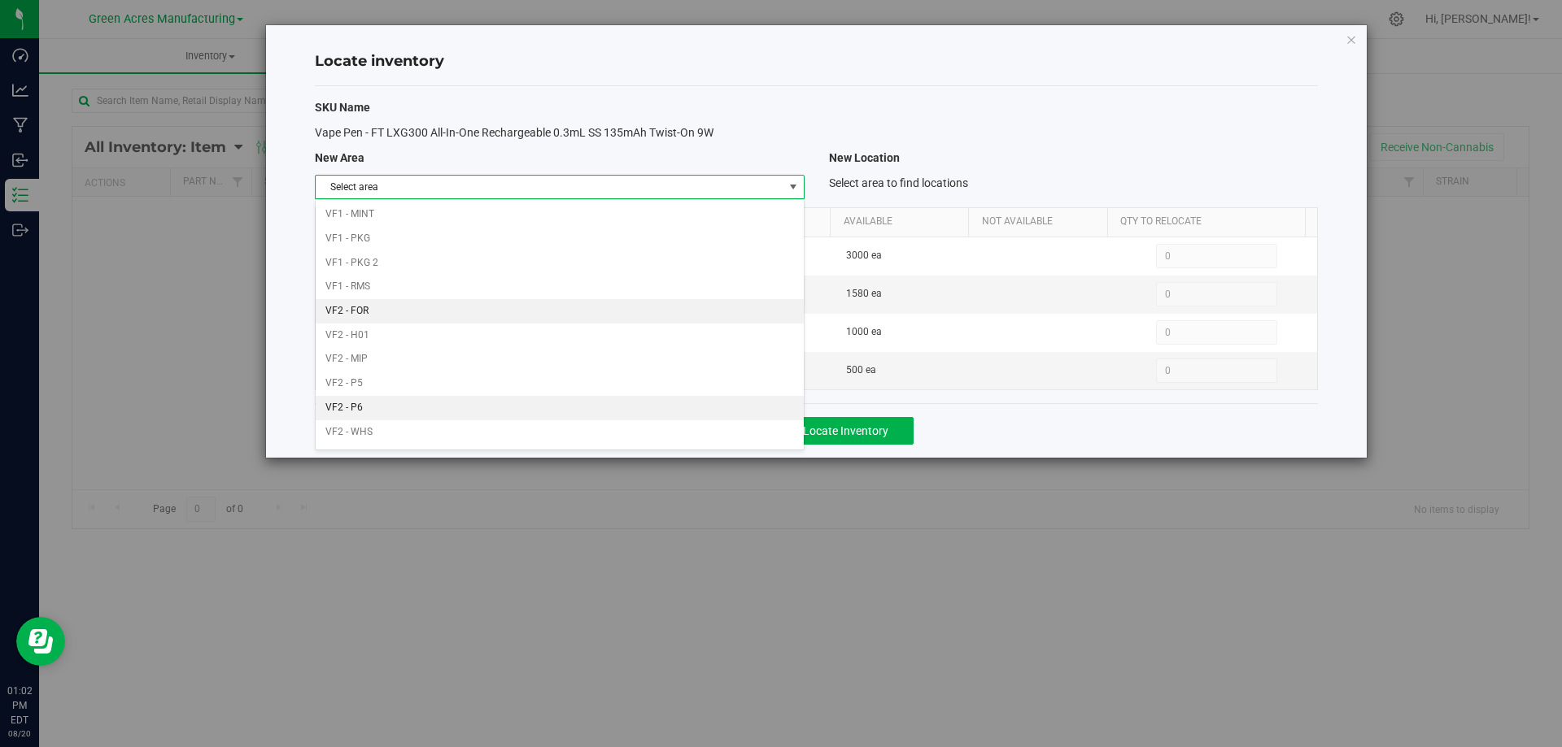
scroll to position [795, 0]
click at [647, 407] on li "VF2 - WHS" at bounding box center [559, 411] width 487 height 24
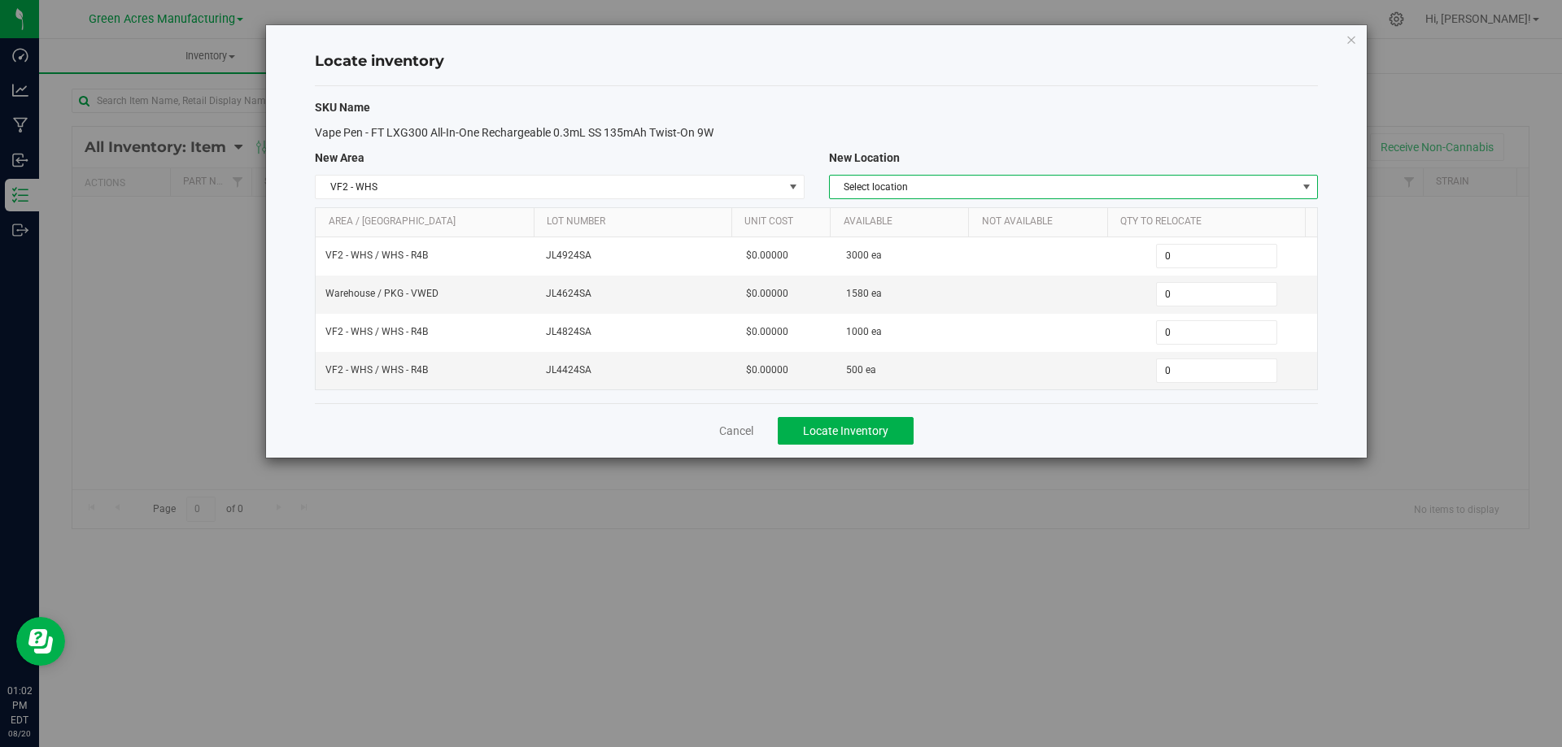
click at [1214, 185] on span "Select location" at bounding box center [1063, 187] width 467 height 23
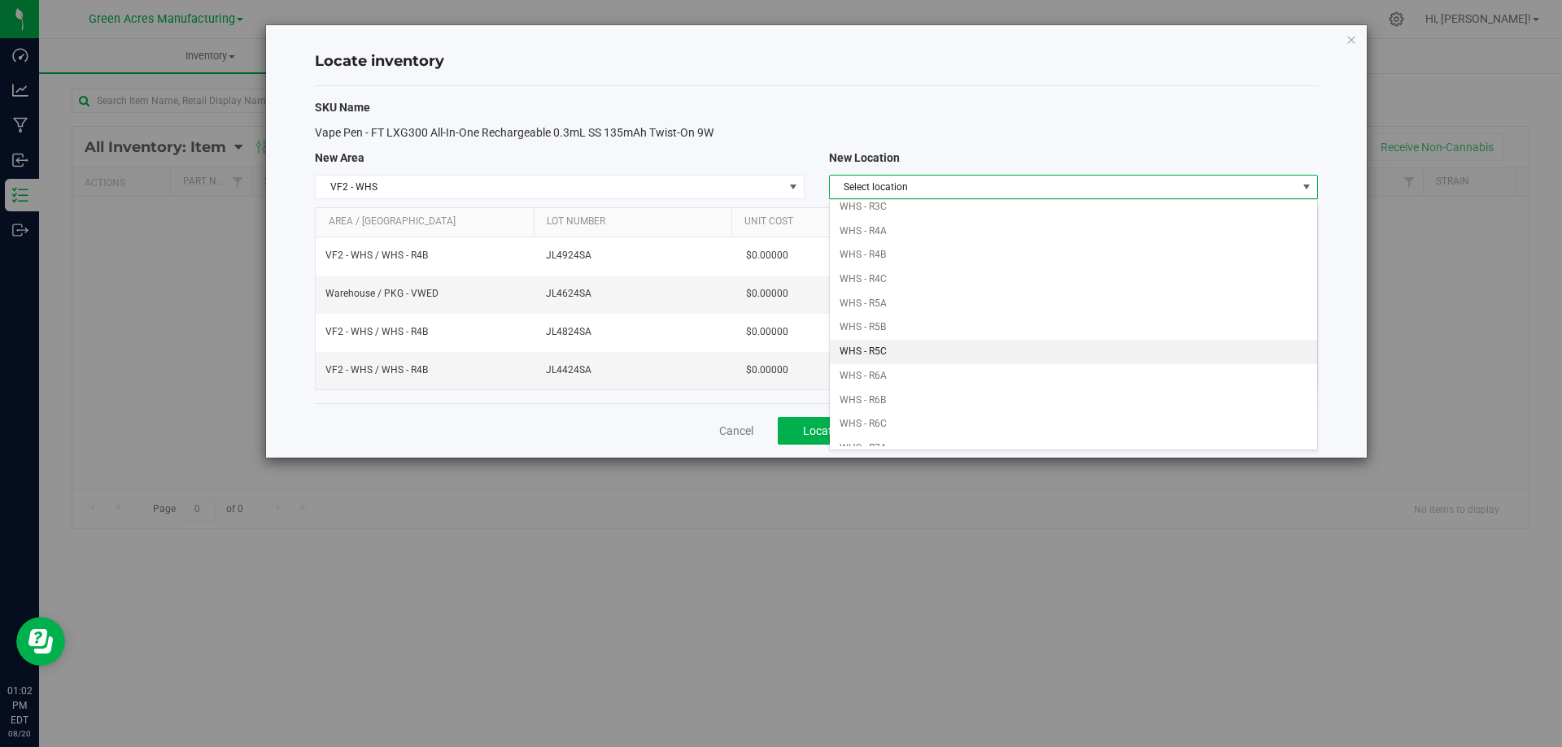
scroll to position [342, 0]
click at [917, 275] on li "WHS - R4B" at bounding box center [1073, 283] width 487 height 24
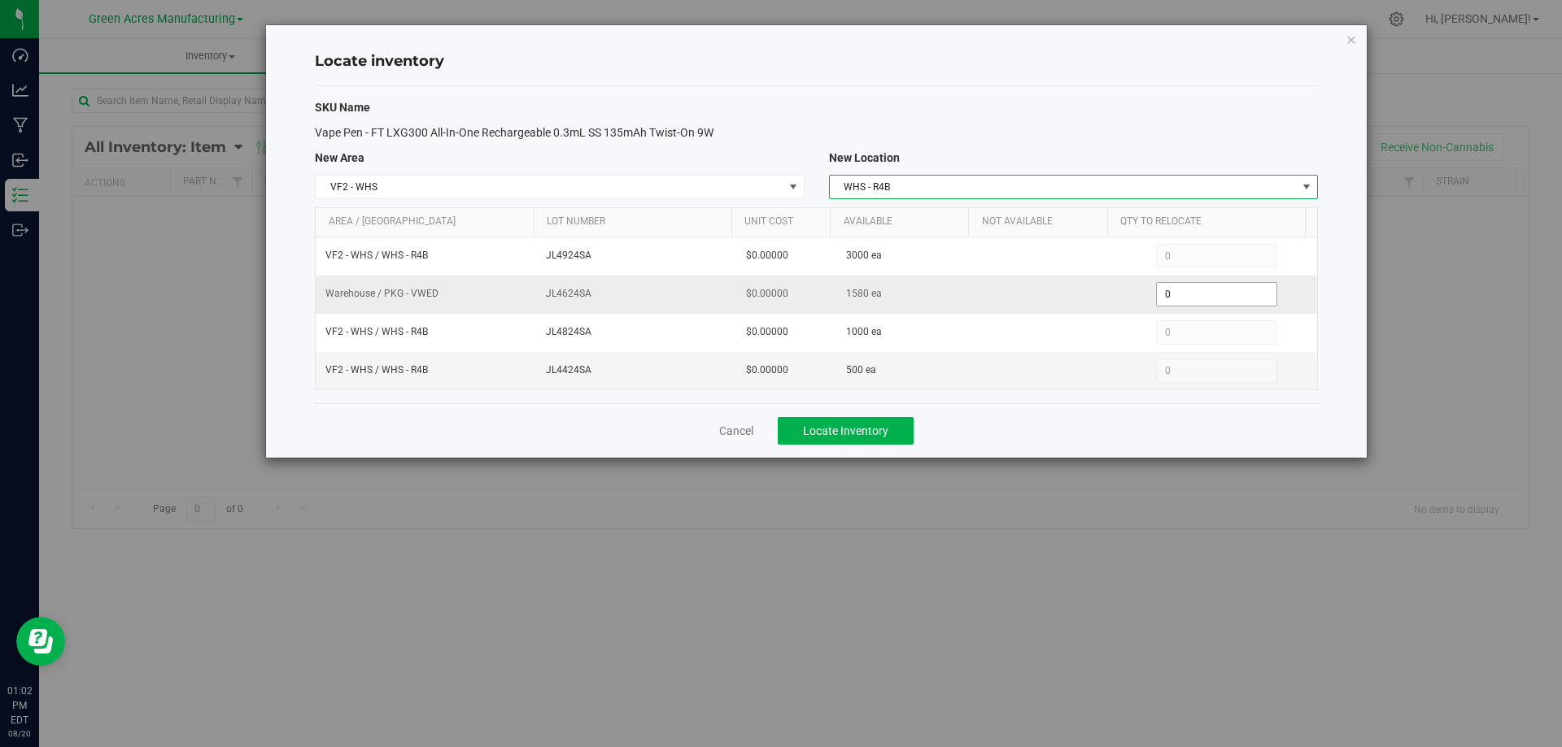
click at [1191, 292] on span "0 0" at bounding box center [1216, 294] width 121 height 24
click at [1190, 292] on input "0" at bounding box center [1217, 294] width 120 height 23
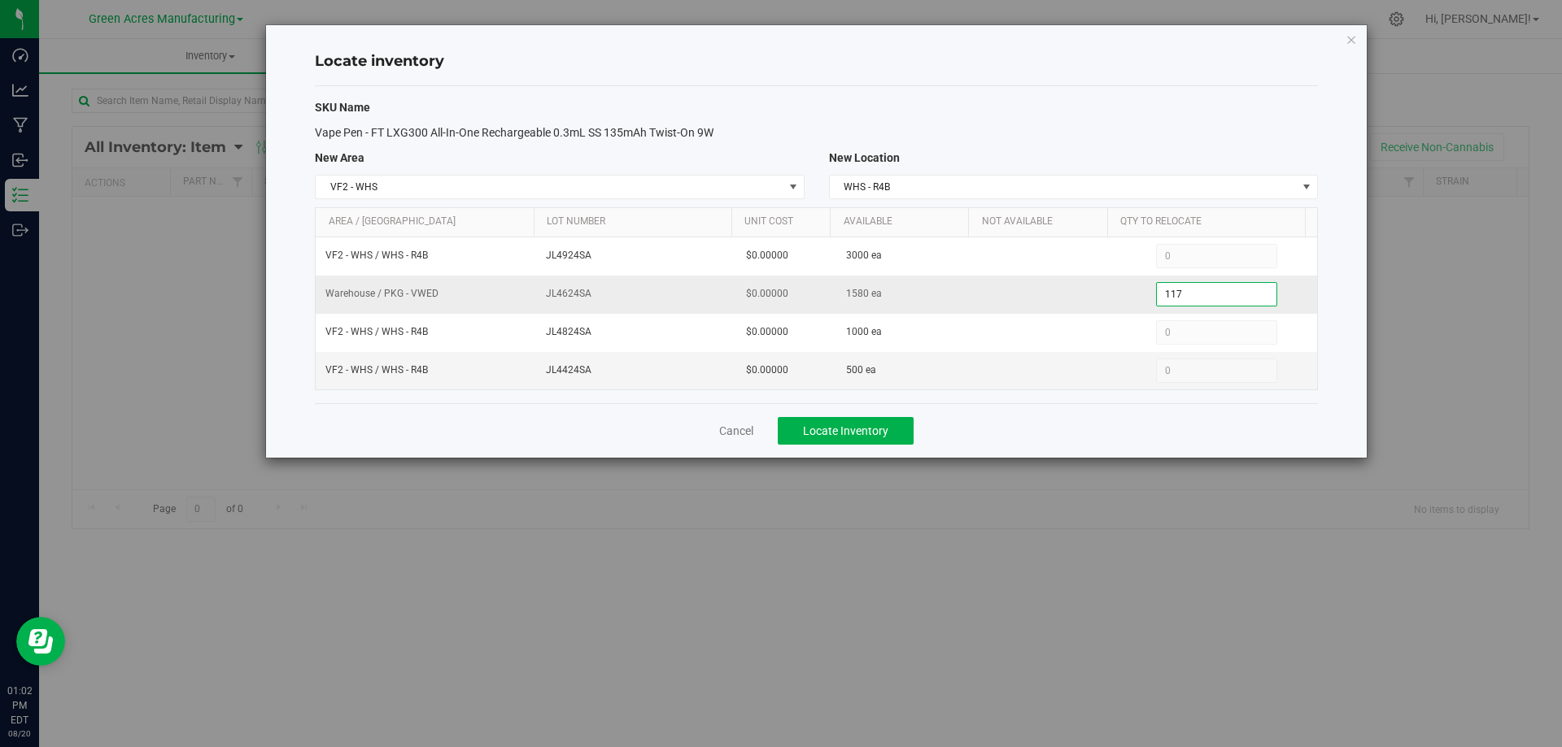
type input "1178"
type input "1,178"
click at [1134, 443] on div "Cancel Locate Inventory" at bounding box center [816, 430] width 1003 height 54
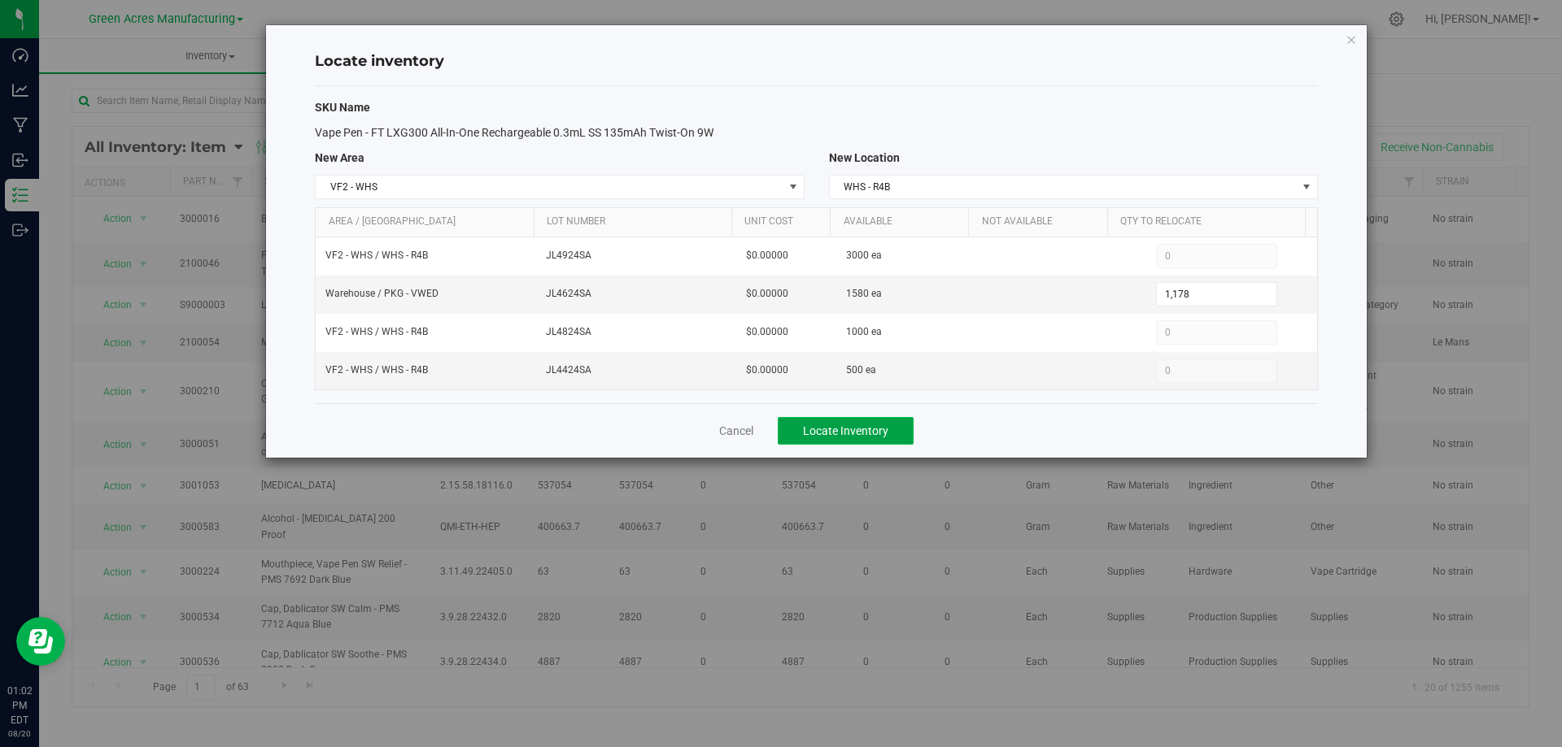
click at [866, 443] on button "Locate Inventory" at bounding box center [846, 431] width 136 height 28
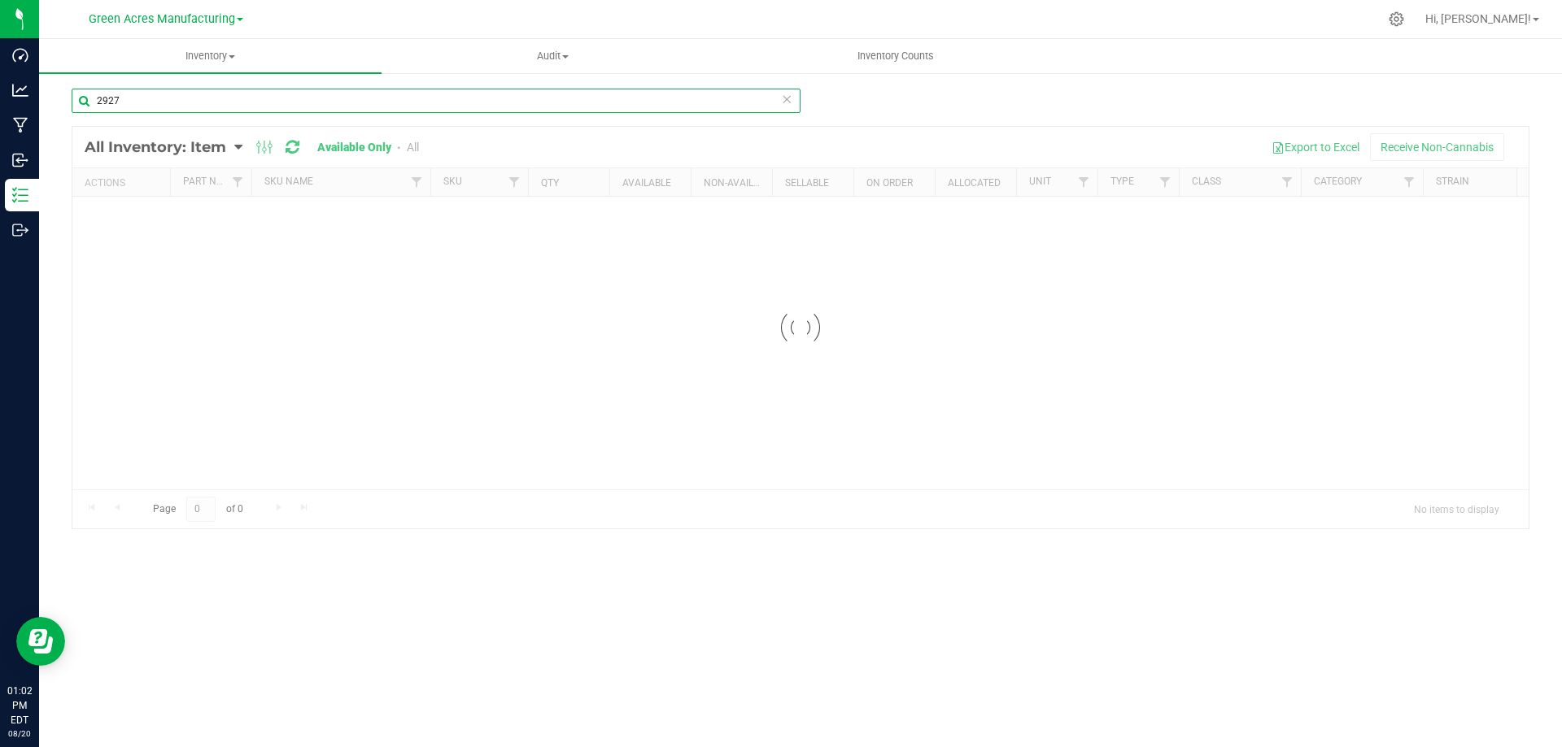
click at [319, 105] on input "2927" at bounding box center [436, 101] width 729 height 24
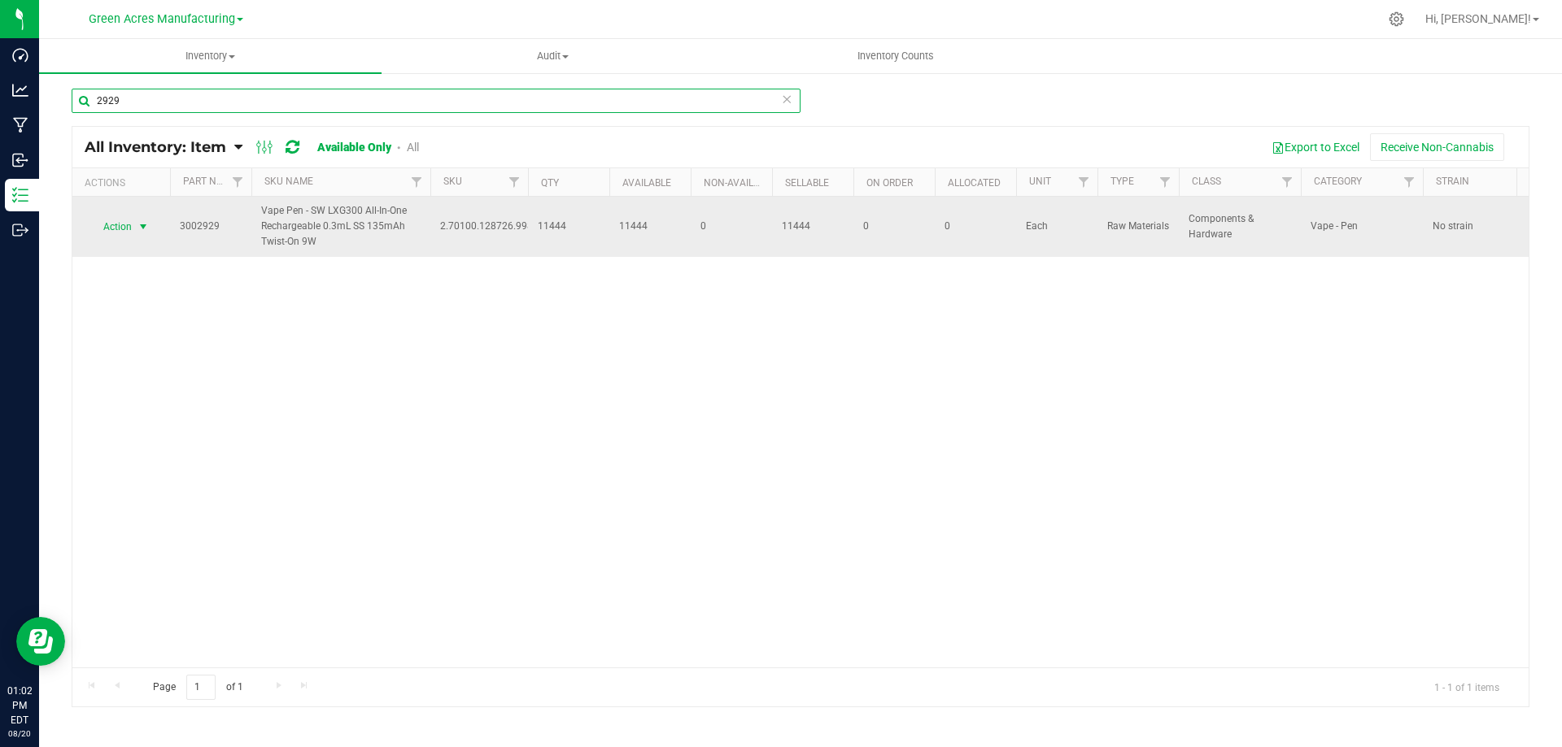
type input "2929"
click at [137, 229] on span "select" at bounding box center [143, 226] width 13 height 13
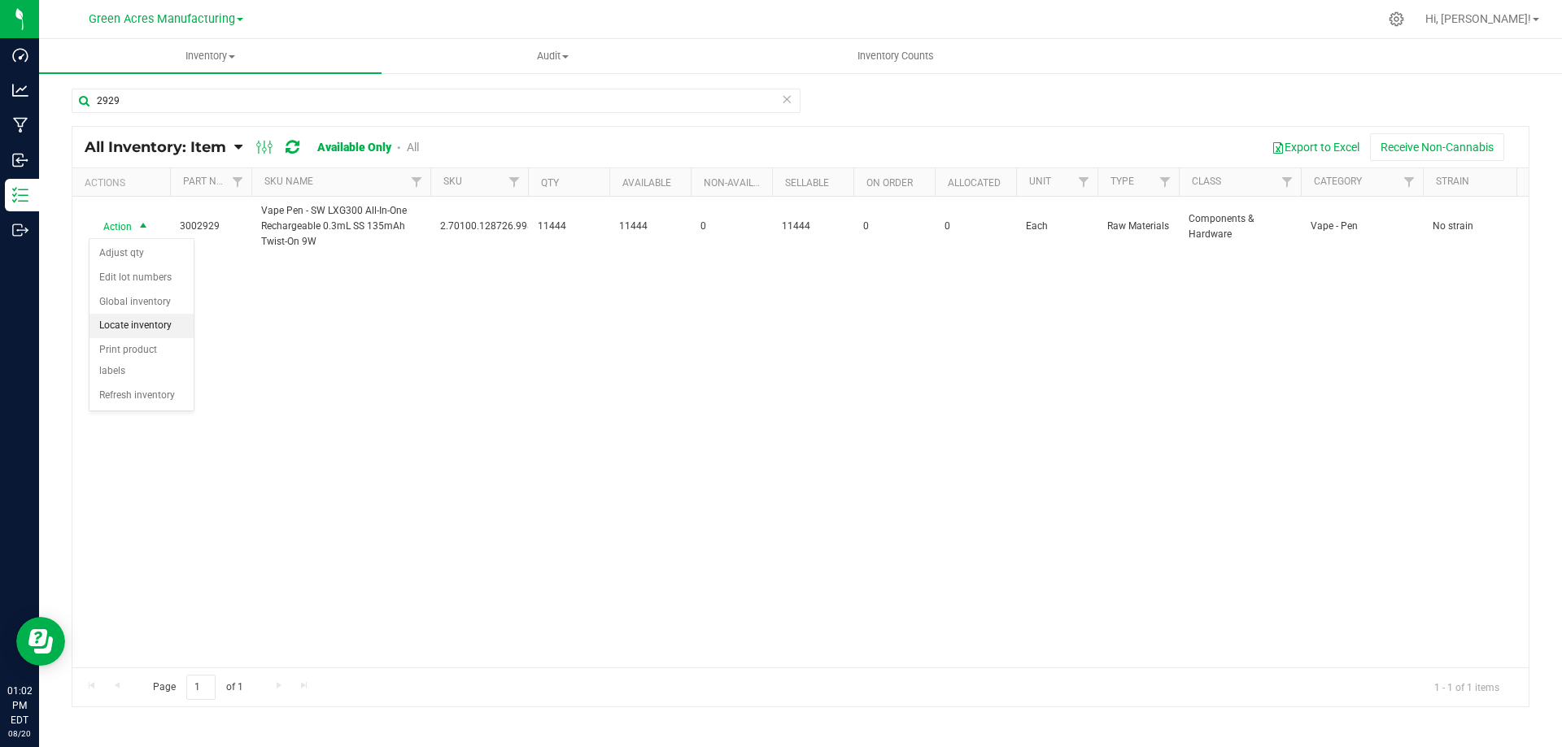
click at [173, 318] on li "Locate inventory" at bounding box center [141, 326] width 104 height 24
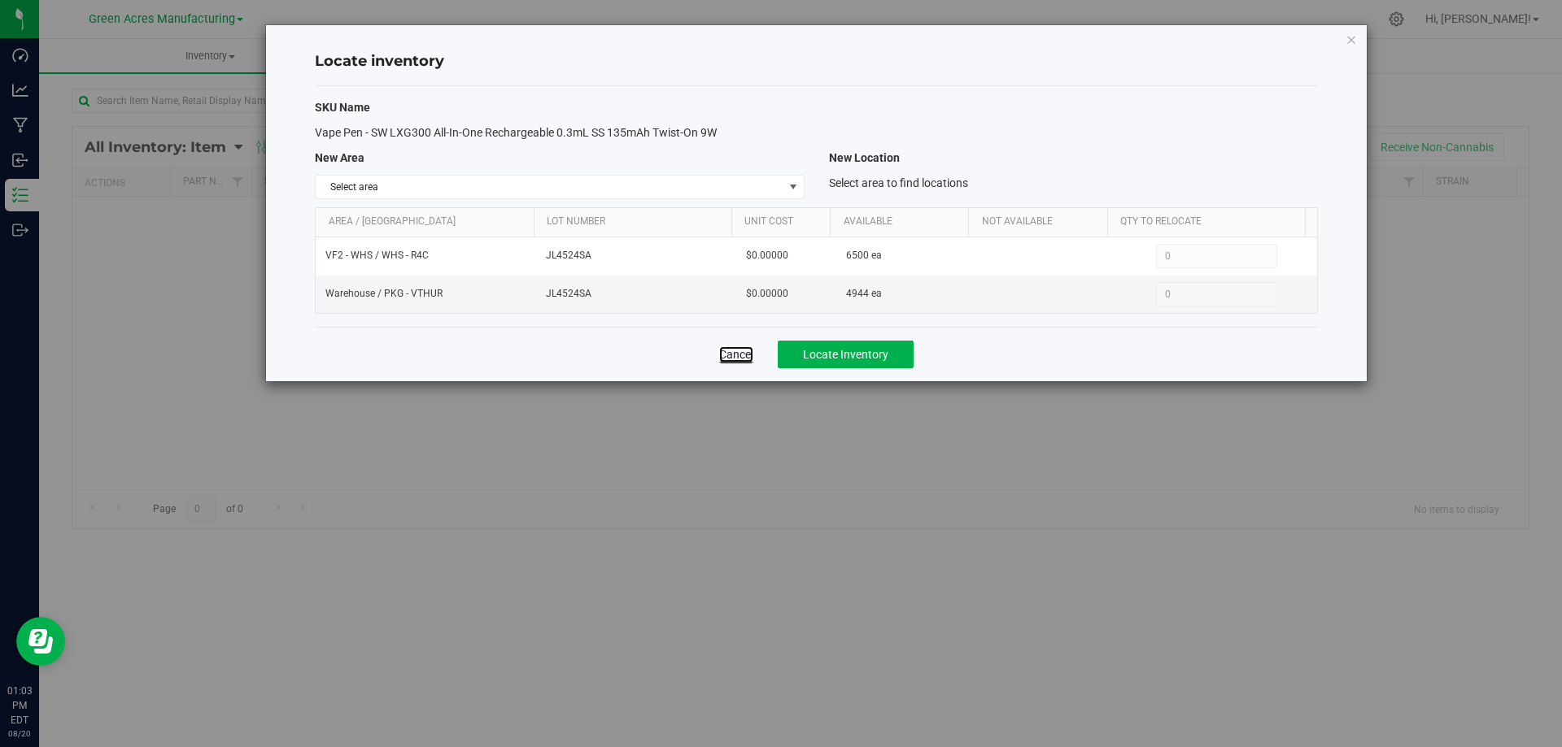
click at [724, 351] on link "Cancel" at bounding box center [736, 354] width 34 height 16
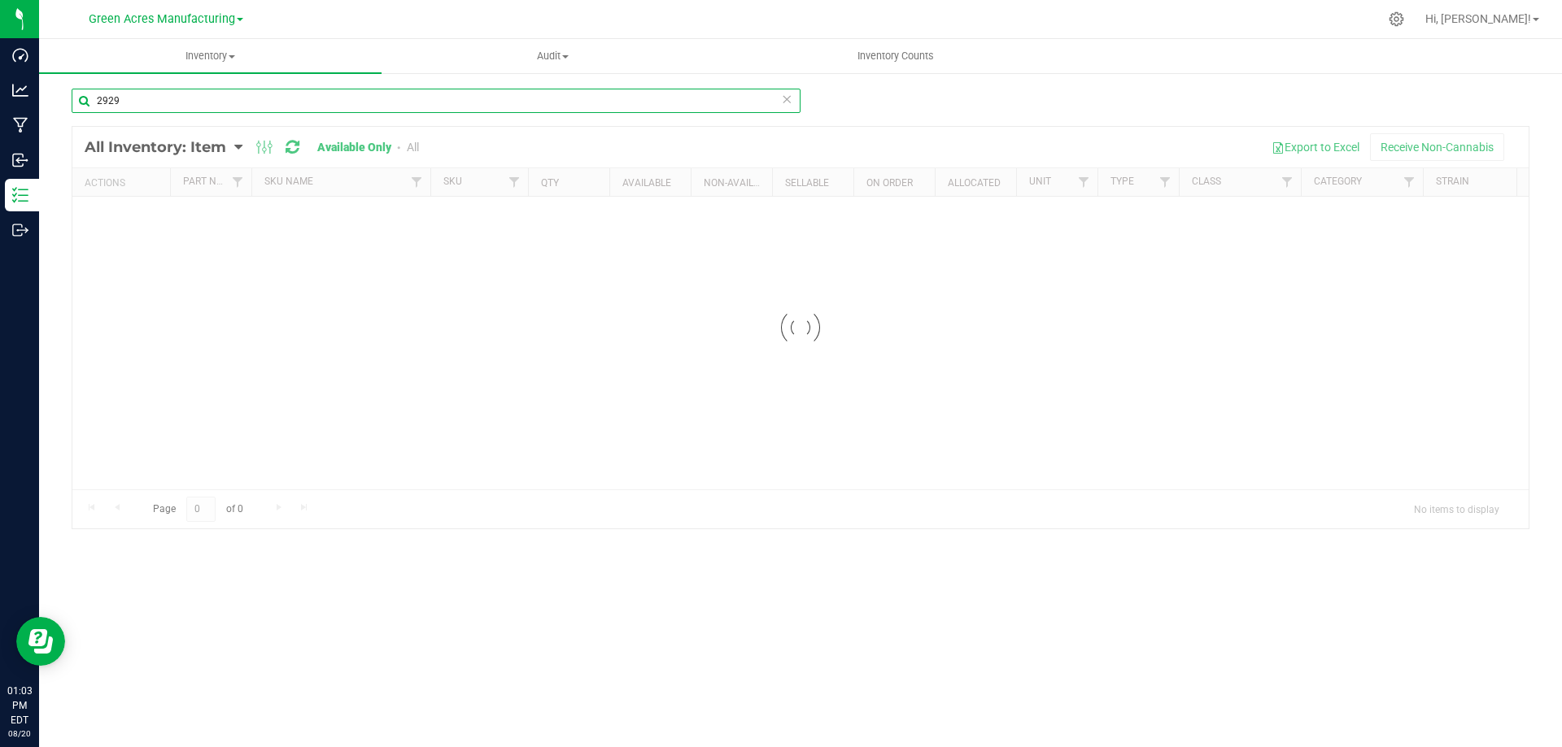
click at [333, 95] on input "2929" at bounding box center [436, 101] width 729 height 24
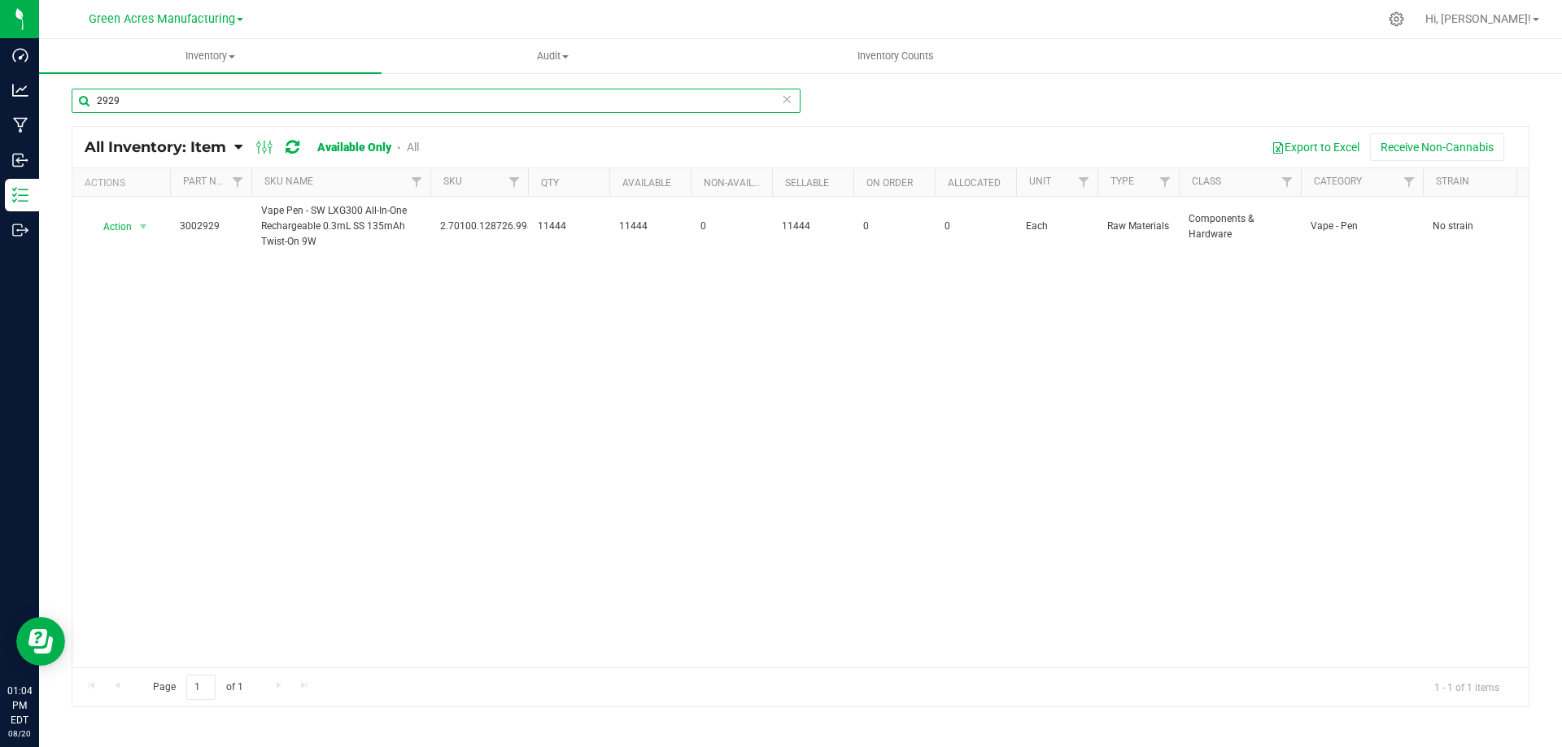
click at [271, 95] on input "2929" at bounding box center [436, 101] width 729 height 24
type input "2555"
